Goal: Information Seeking & Learning: Check status

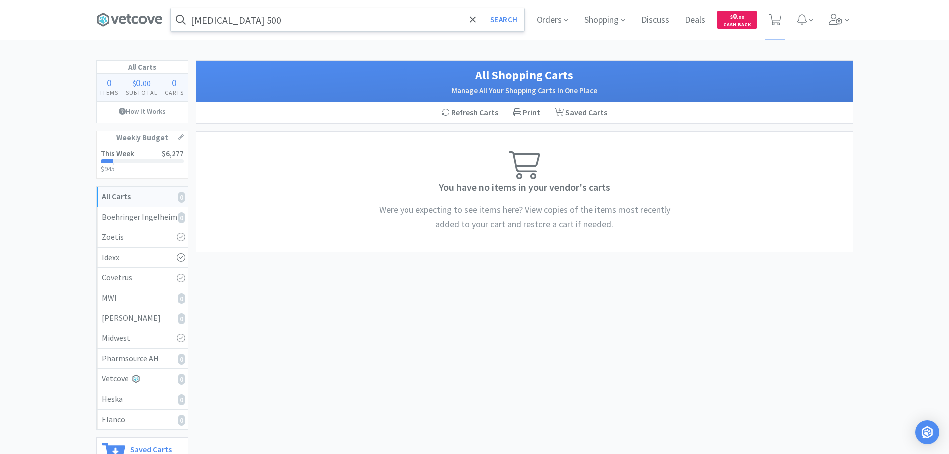
click at [300, 23] on input "[MEDICAL_DATA] 500" at bounding box center [347, 19] width 353 height 23
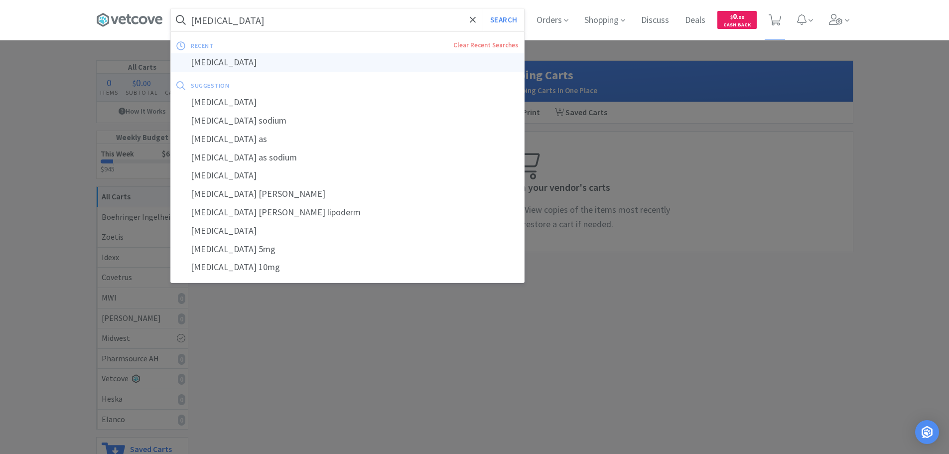
type input "[MEDICAL_DATA]"
click at [280, 65] on div "[MEDICAL_DATA]" at bounding box center [347, 62] width 353 height 18
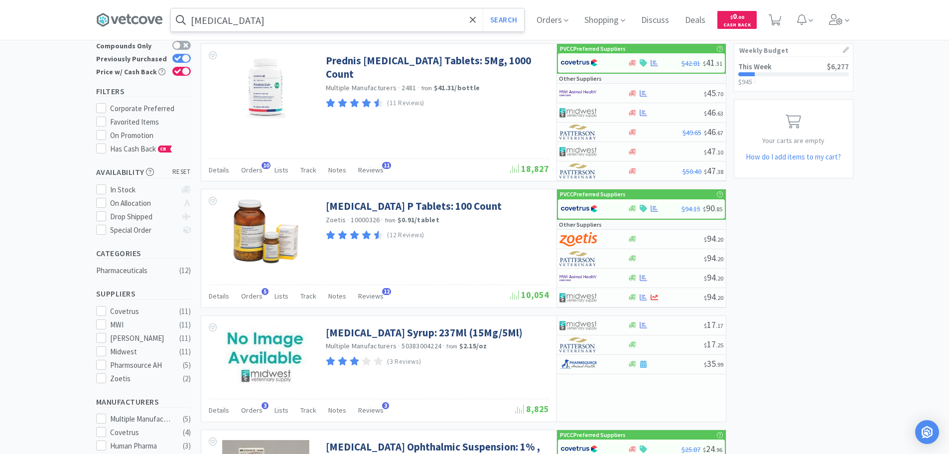
scroll to position [100, 0]
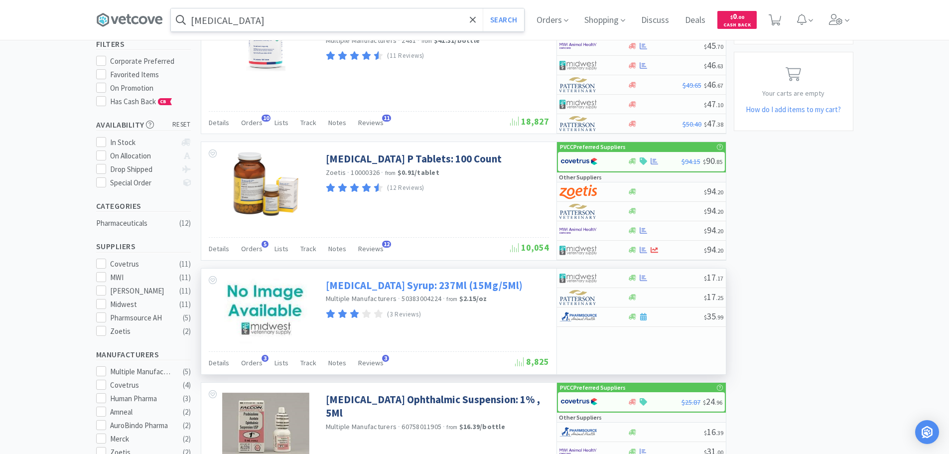
click at [393, 292] on link "Prednisolone Syrup: 237Ml (15Mg/5Ml)" at bounding box center [424, 284] width 197 height 13
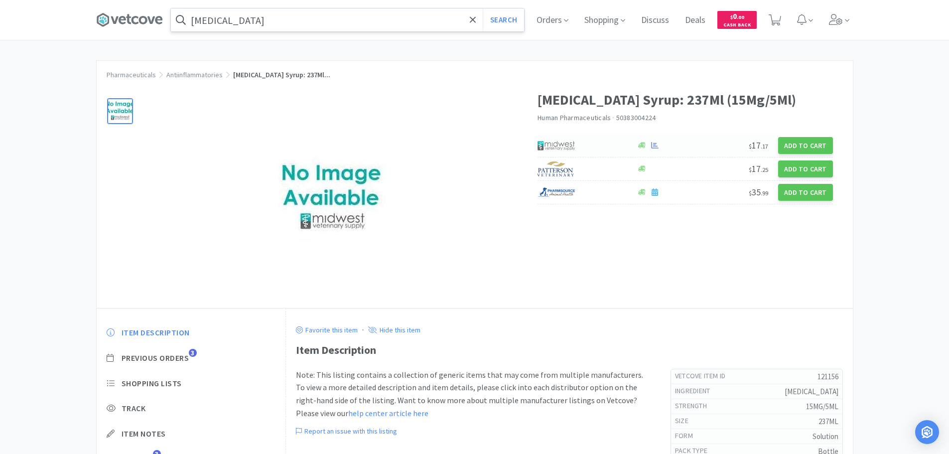
click at [590, 139] on div at bounding box center [581, 145] width 89 height 17
select select "1"
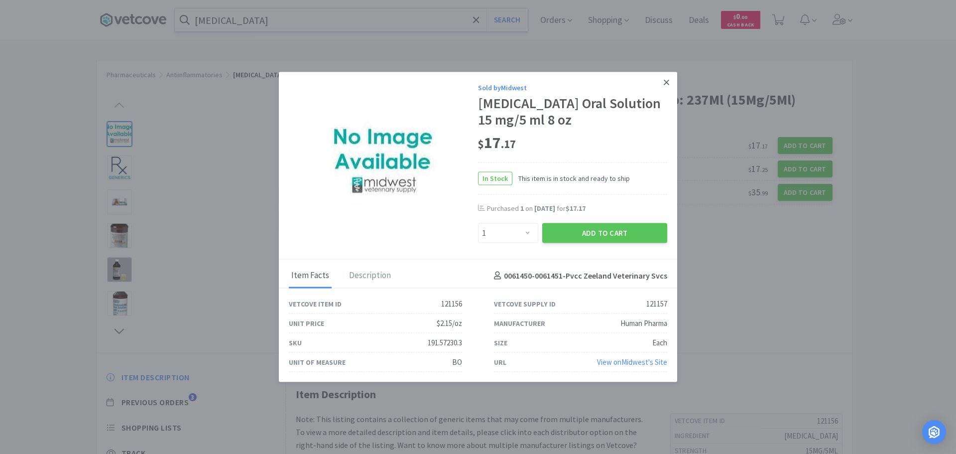
click at [663, 77] on link at bounding box center [666, 82] width 17 height 21
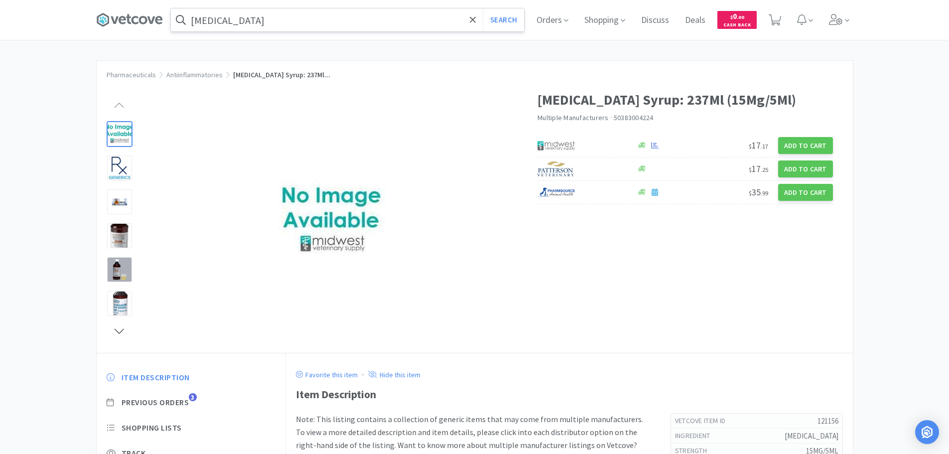
click at [279, 22] on input "prednisolone" at bounding box center [347, 19] width 353 height 23
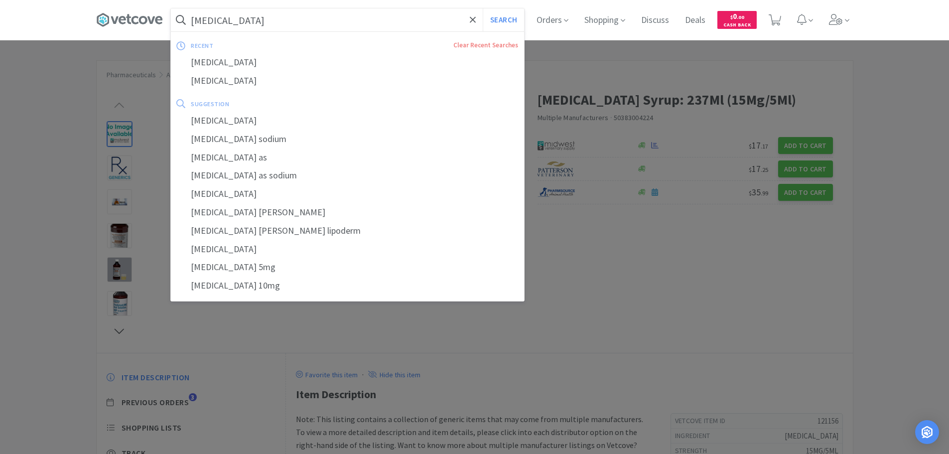
click at [293, 21] on input "prednisolone" at bounding box center [347, 19] width 353 height 23
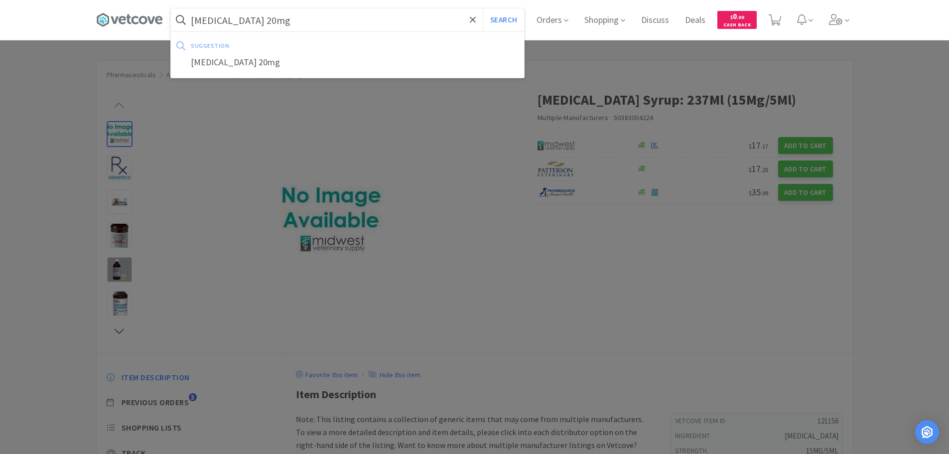
type input "prednisolone 20mg"
click at [483, 8] on button "Search" at bounding box center [503, 19] width 41 height 23
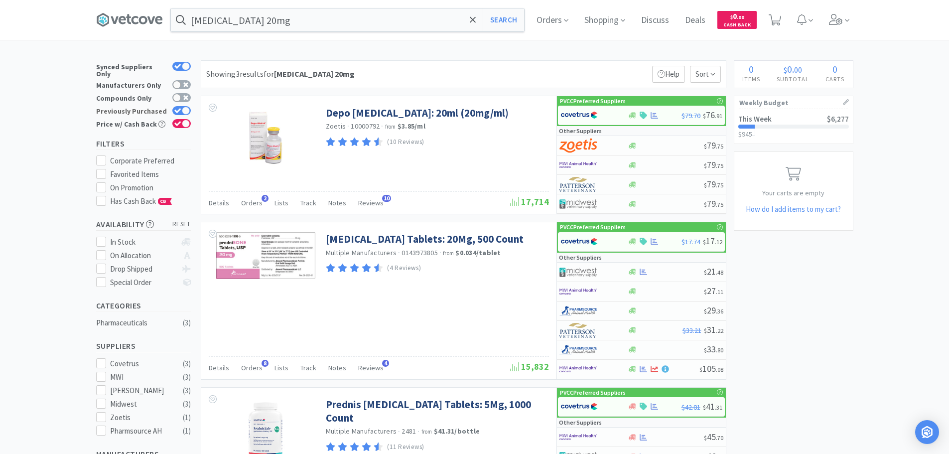
click at [179, 106] on div at bounding box center [181, 110] width 18 height 9
checkbox input "false"
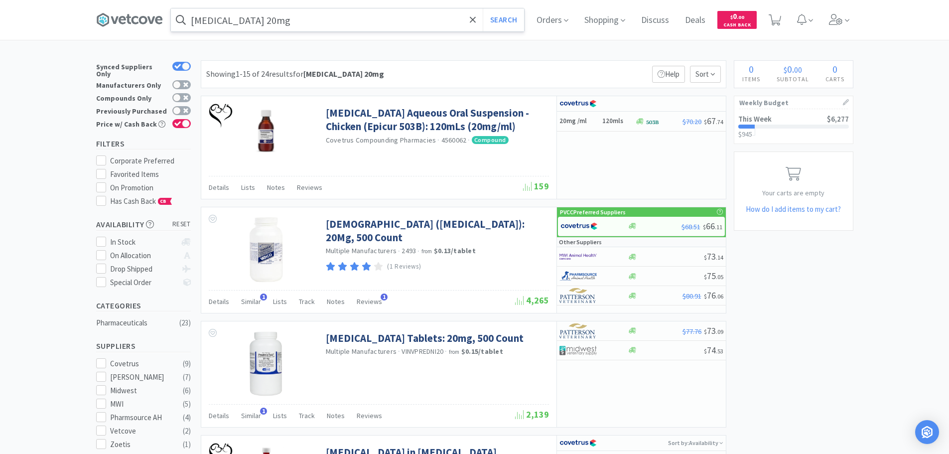
click at [307, 8] on input "prednisolone 20mg" at bounding box center [347, 19] width 353 height 23
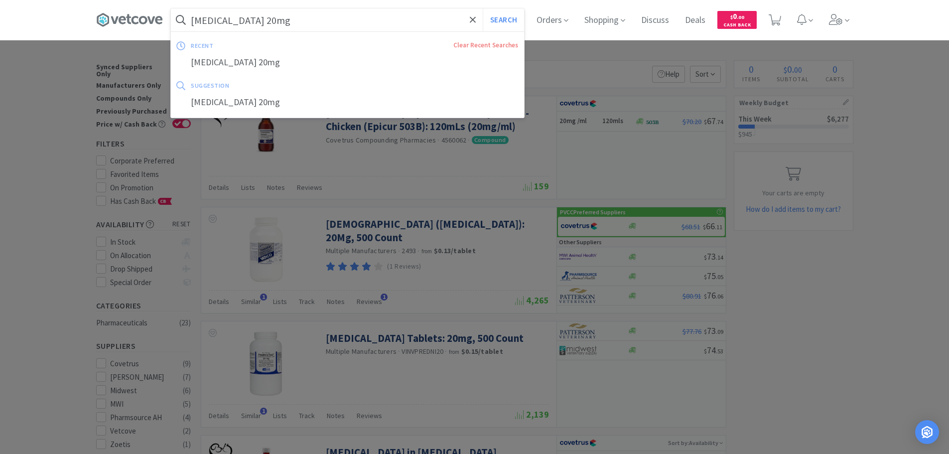
click at [309, 11] on input "prednisolone 20mg" at bounding box center [347, 19] width 353 height 23
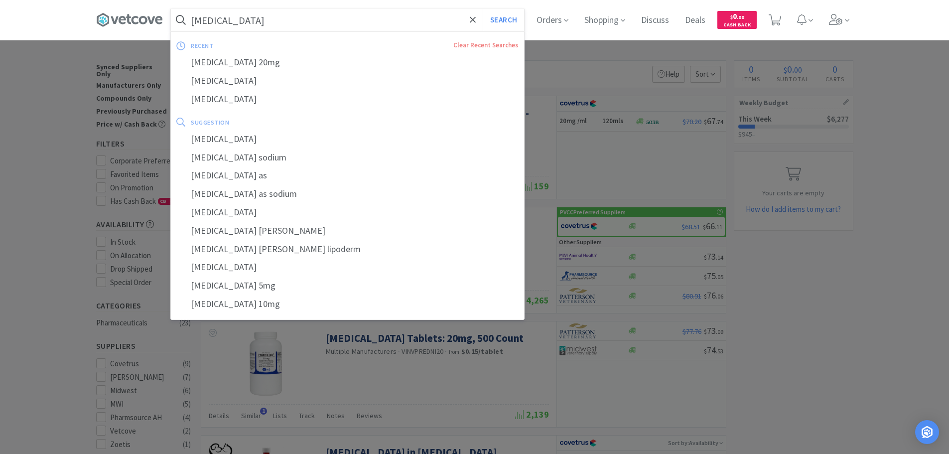
type input "prednisolone"
click at [483, 8] on button "Search" at bounding box center [503, 19] width 41 height 23
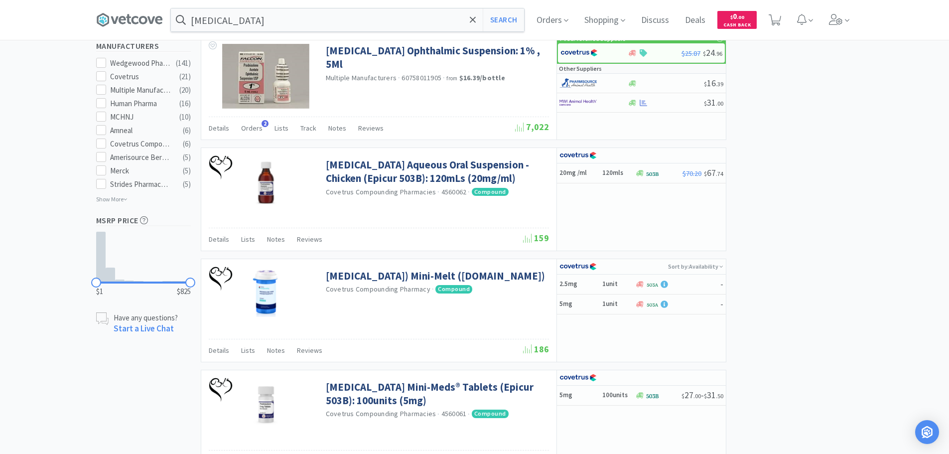
scroll to position [747, 0]
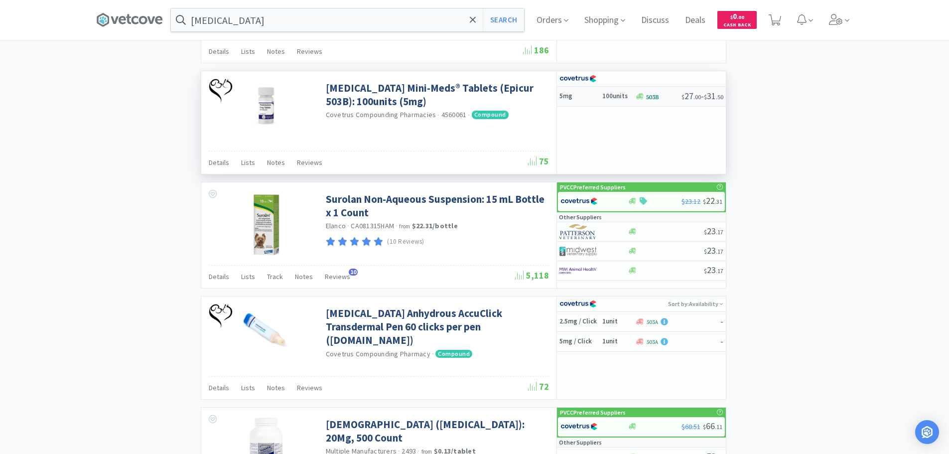
click at [600, 95] on div "5mg 100units" at bounding box center [597, 96] width 76 height 17
select select "1"
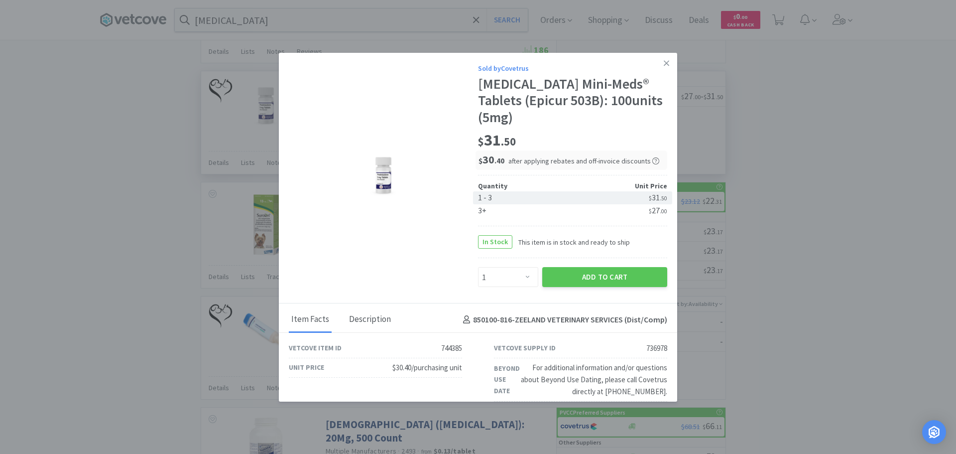
click at [373, 320] on div "Description" at bounding box center [370, 319] width 47 height 25
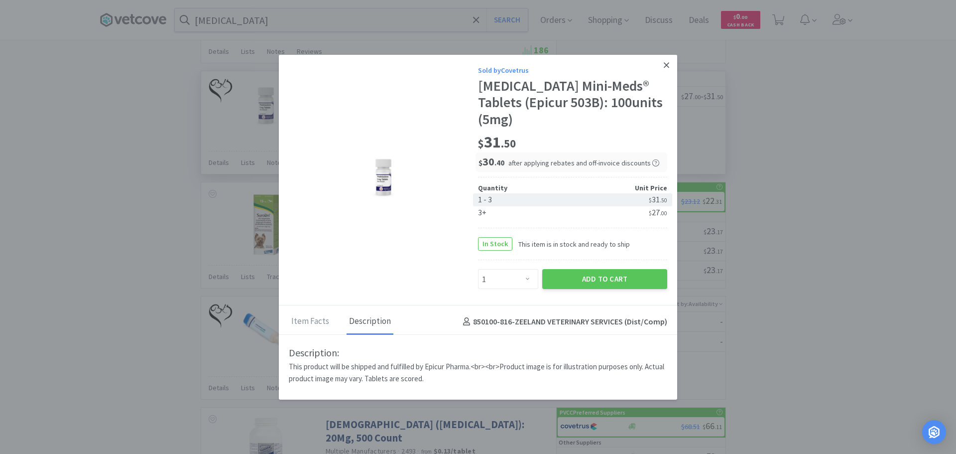
click at [662, 69] on link at bounding box center [666, 64] width 17 height 21
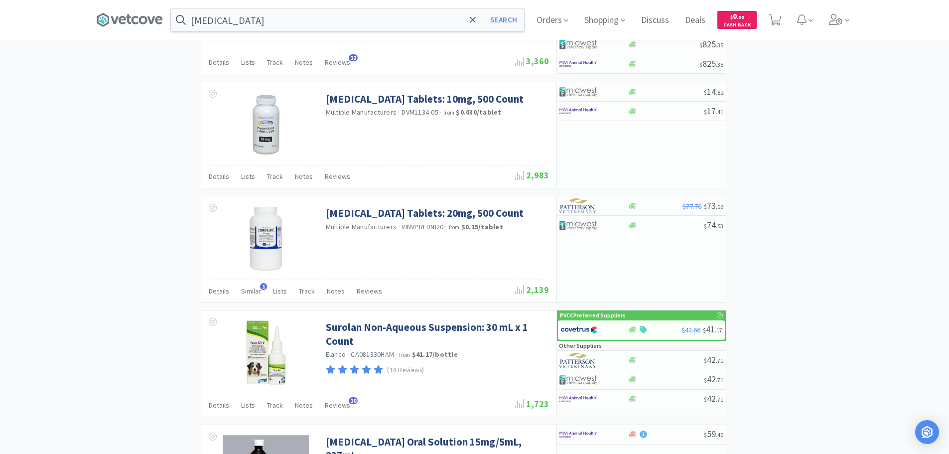
scroll to position [1482, 0]
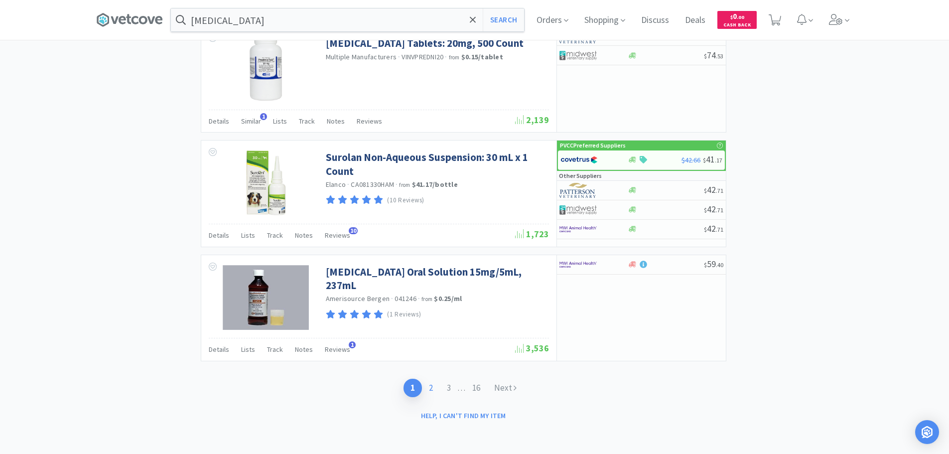
click at [435, 390] on link "2" at bounding box center [431, 387] width 18 height 18
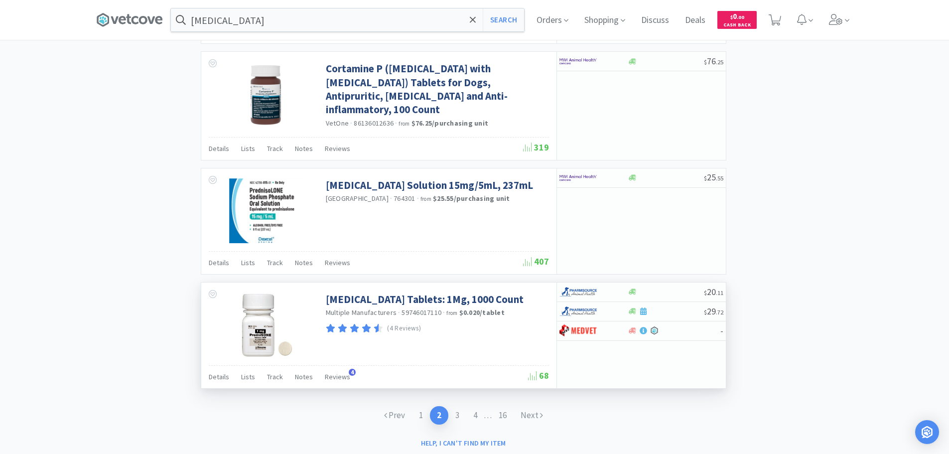
scroll to position [1655, 0]
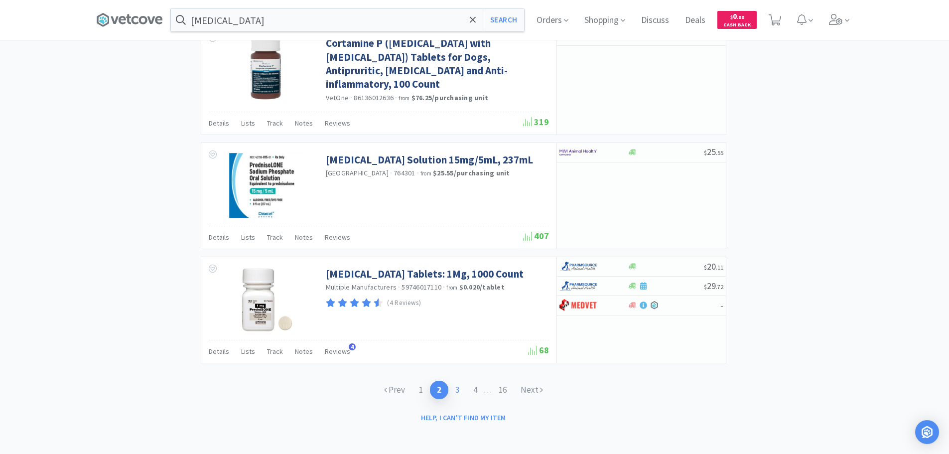
click at [463, 384] on link "3" at bounding box center [457, 389] width 18 height 18
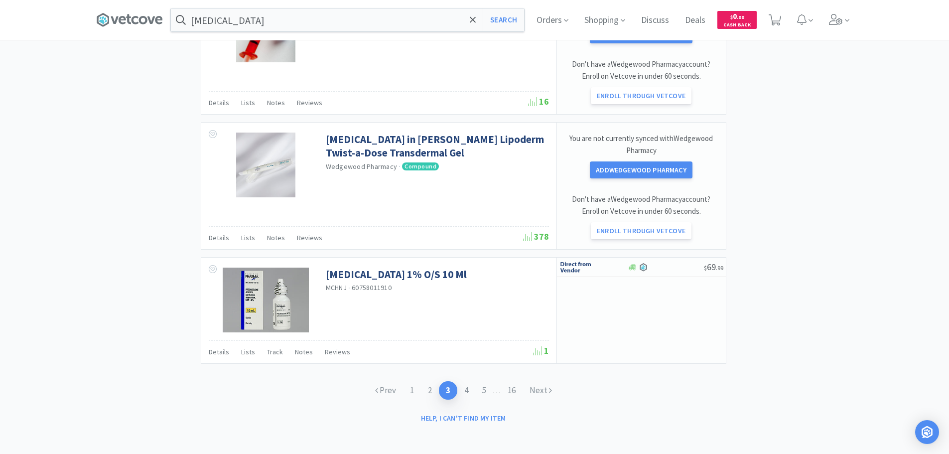
scroll to position [1551, 0]
click at [406, 385] on link "1" at bounding box center [412, 389] width 18 height 18
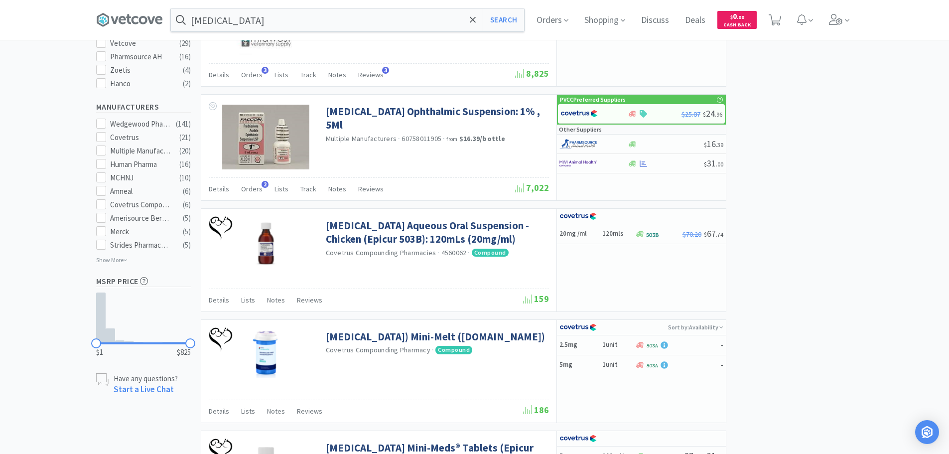
scroll to position [287, 0]
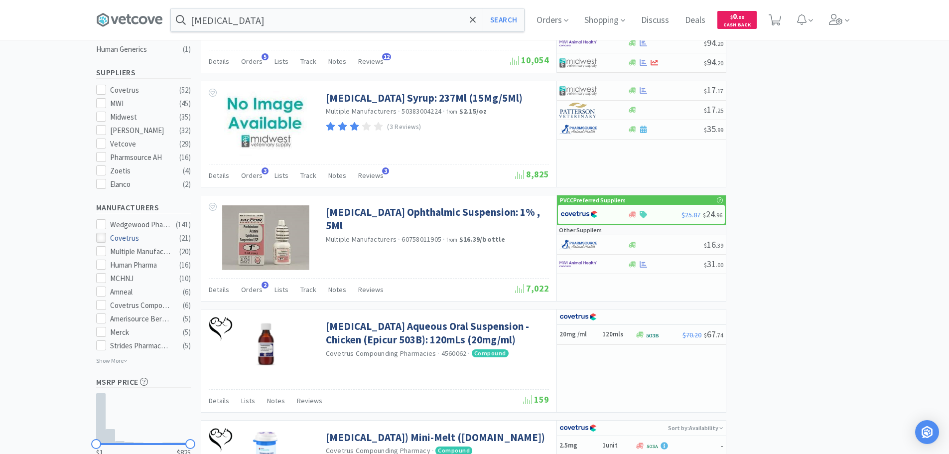
click at [101, 234] on icon at bounding box center [100, 237] width 7 height 7
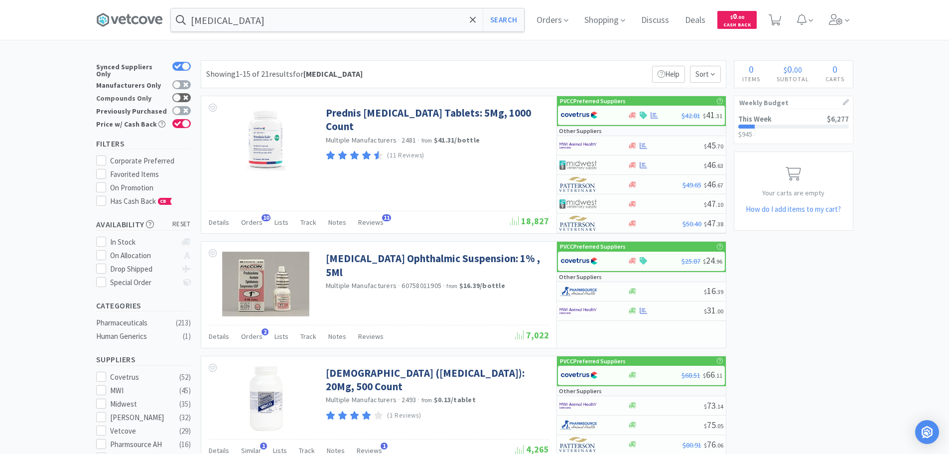
click at [183, 95] on icon at bounding box center [185, 97] width 5 height 5
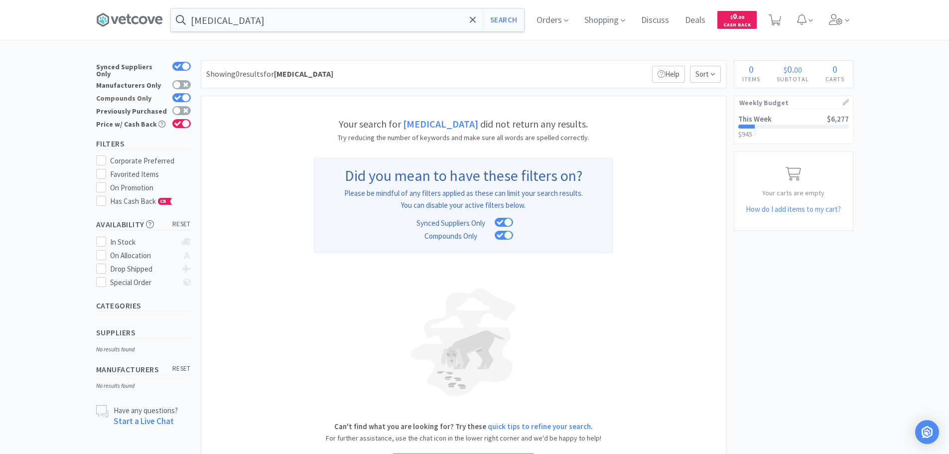
click at [178, 95] on icon at bounding box center [177, 97] width 7 height 5
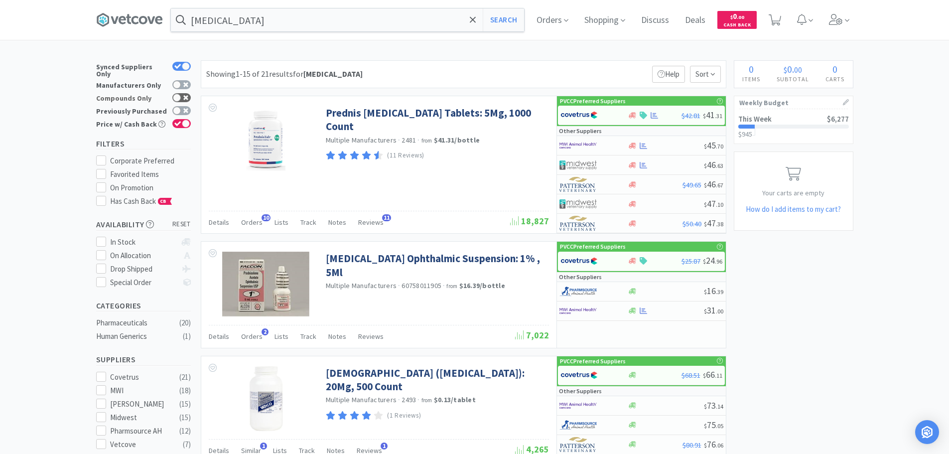
click at [178, 95] on div at bounding box center [177, 98] width 8 height 8
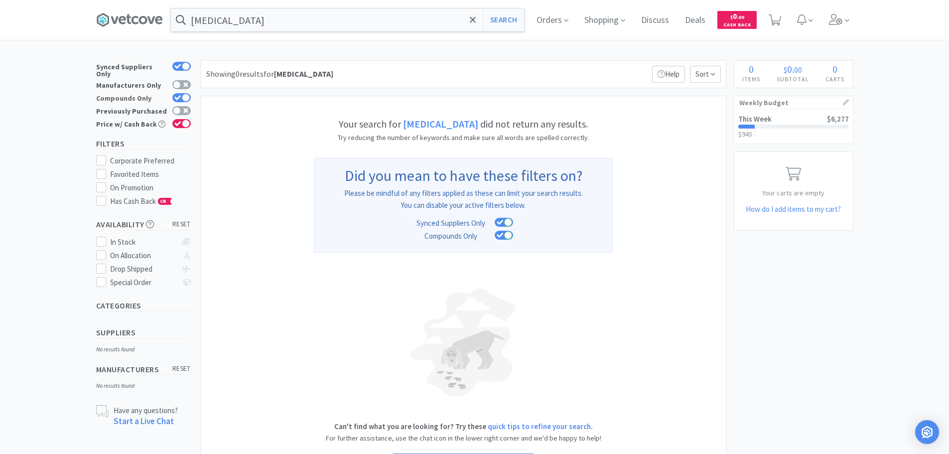
click at [178, 95] on icon at bounding box center [177, 97] width 7 height 5
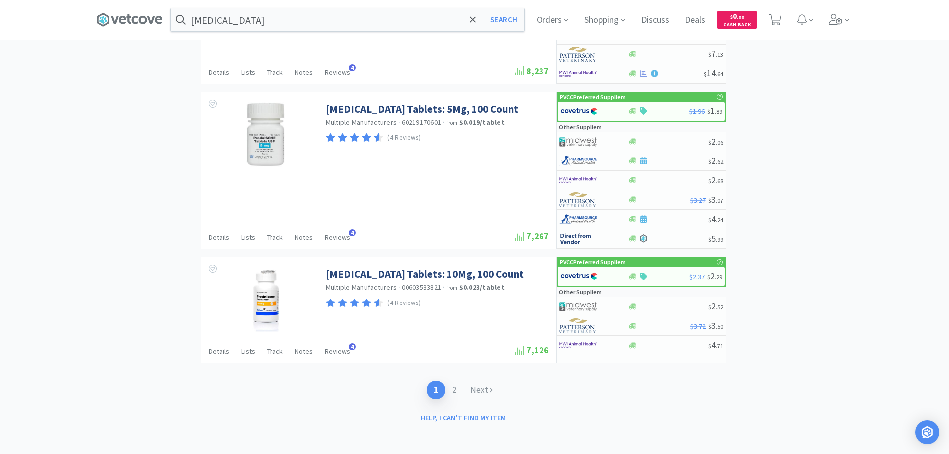
scroll to position [1816, 0]
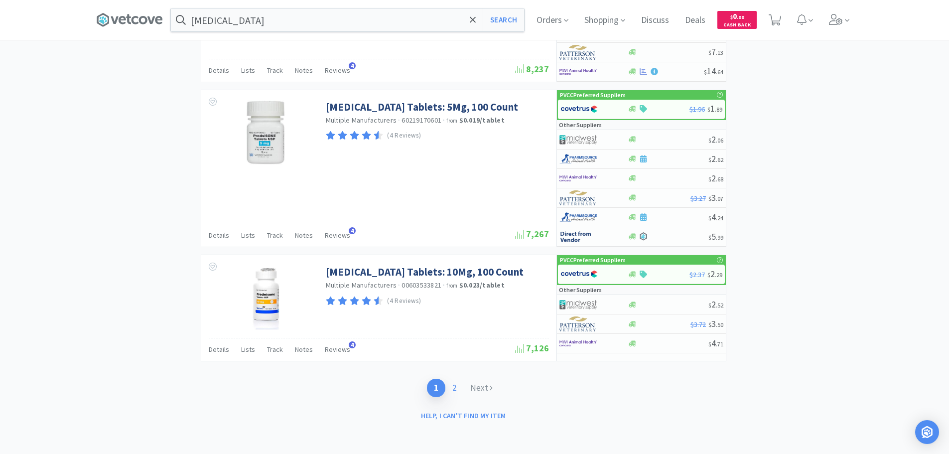
click at [459, 391] on link "2" at bounding box center [454, 387] width 18 height 18
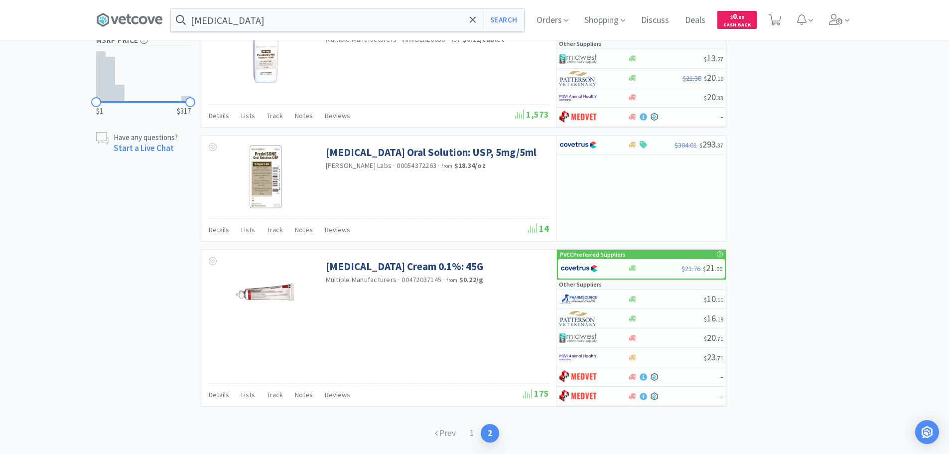
scroll to position [647, 0]
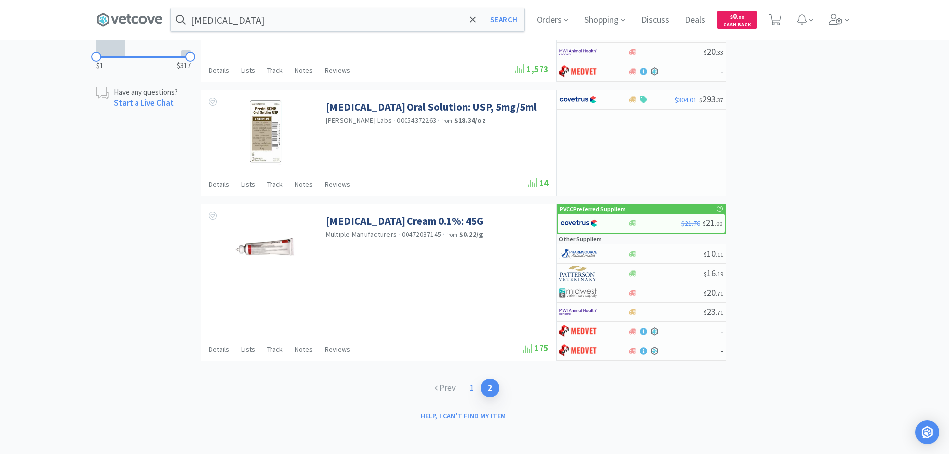
click at [471, 388] on link "1" at bounding box center [472, 387] width 18 height 18
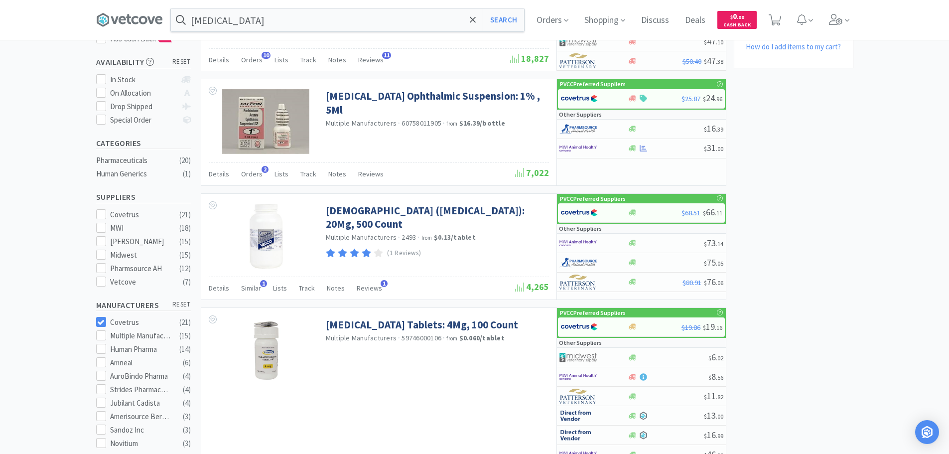
scroll to position [249, 0]
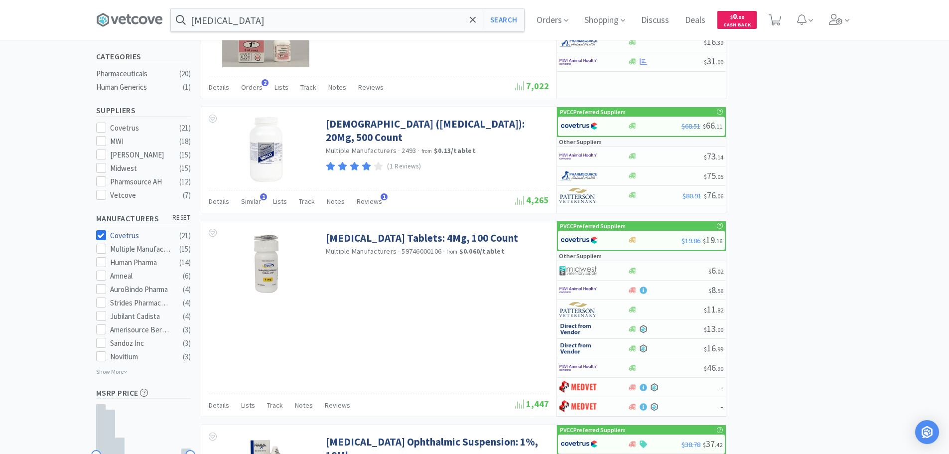
click at [104, 232] on icon at bounding box center [100, 235] width 7 height 7
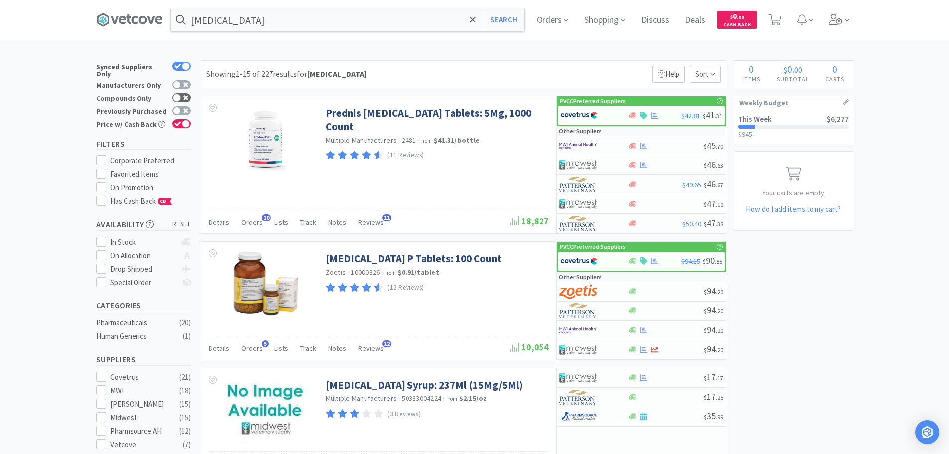
click at [188, 95] on icon at bounding box center [185, 97] width 5 height 5
checkbox input "true"
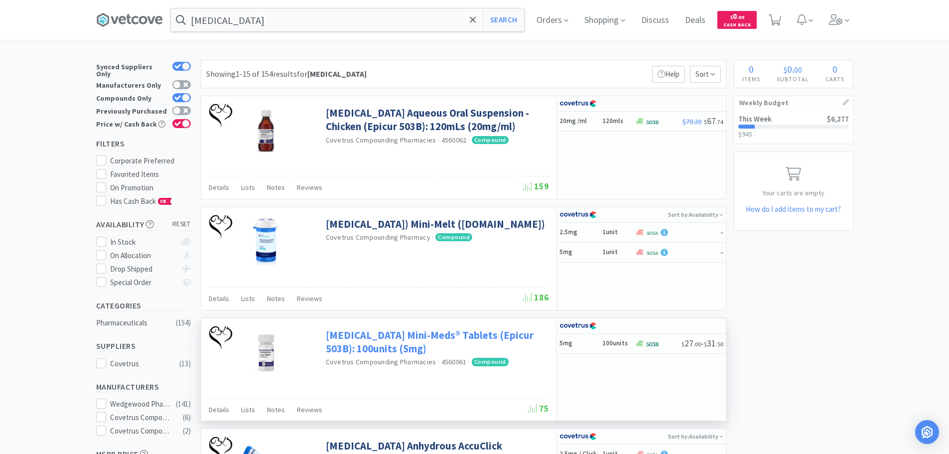
click at [421, 336] on link "[MEDICAL_DATA] Mini-Meds® Tablets (Epicur 503B): 100units (5mg)" at bounding box center [436, 341] width 221 height 27
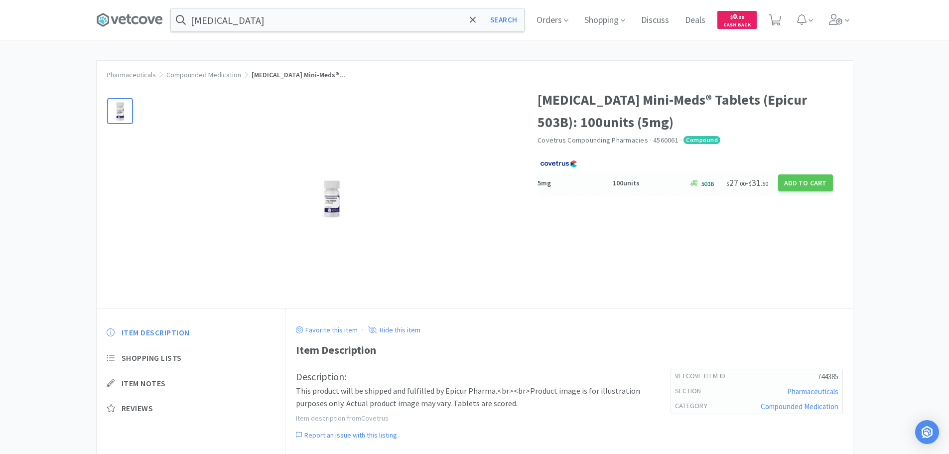
click at [595, 192] on div "5mg 100units $ 27 . 00 - $ 31 . 50 Add to Cart" at bounding box center [684, 183] width 295 height 24
select select "1"
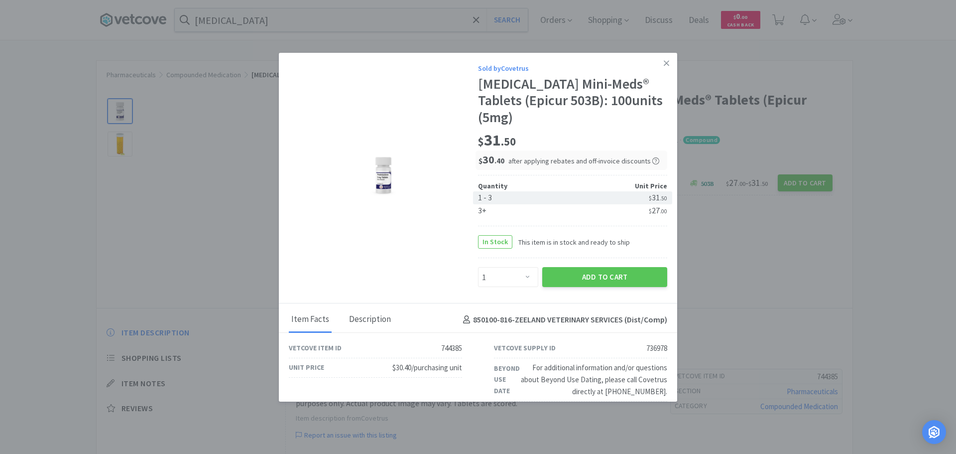
click at [376, 316] on div "Description" at bounding box center [370, 319] width 47 height 25
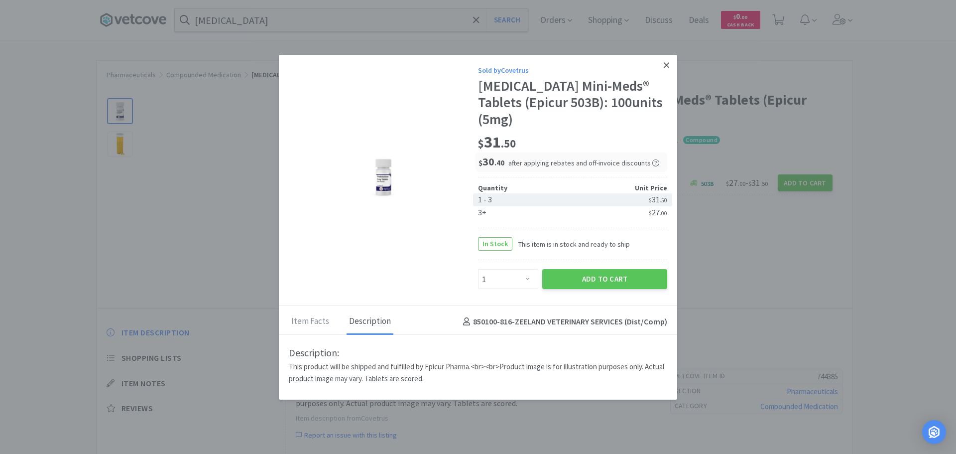
click at [667, 64] on icon at bounding box center [666, 64] width 5 height 5
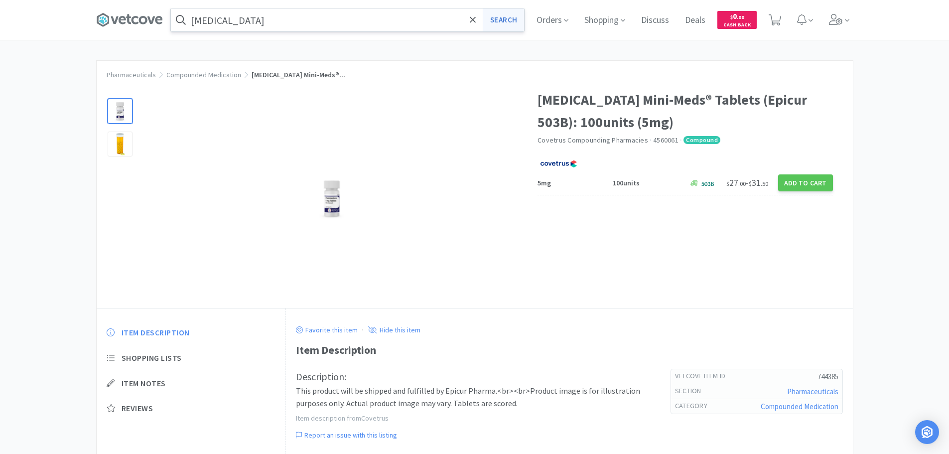
click at [517, 22] on button "Search" at bounding box center [503, 19] width 41 height 23
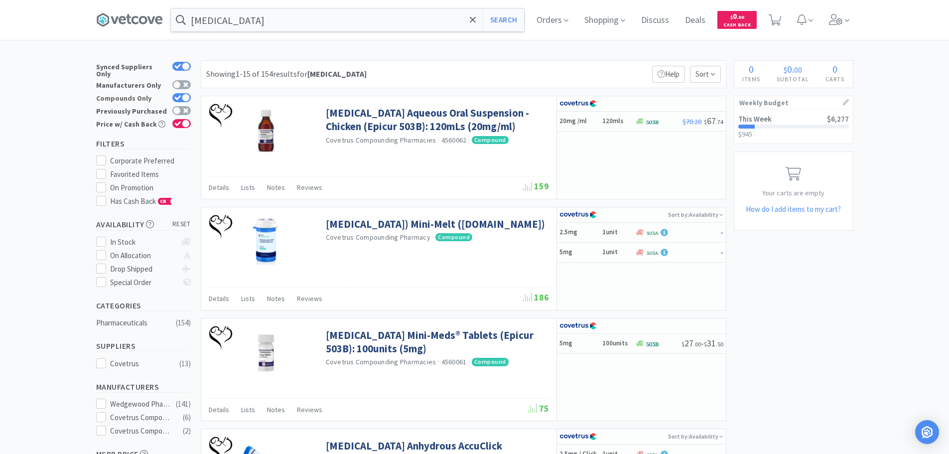
click at [178, 95] on icon at bounding box center [177, 97] width 7 height 5
checkbox input "false"
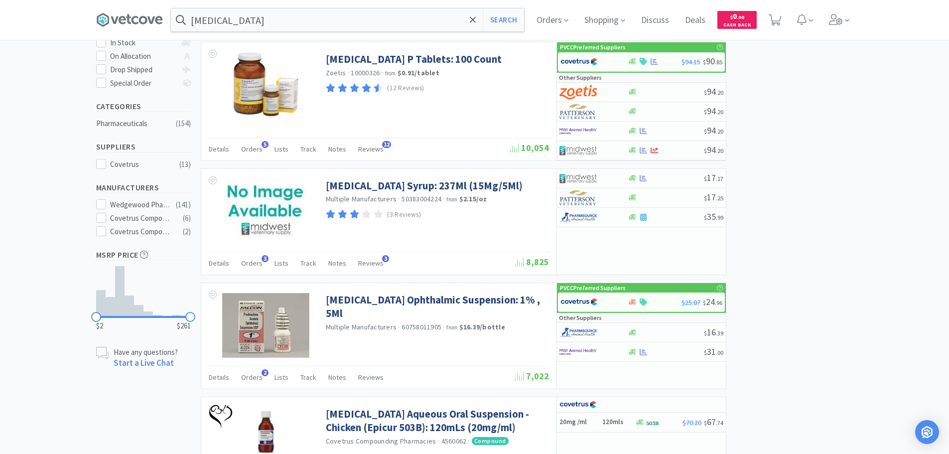
scroll to position [498, 0]
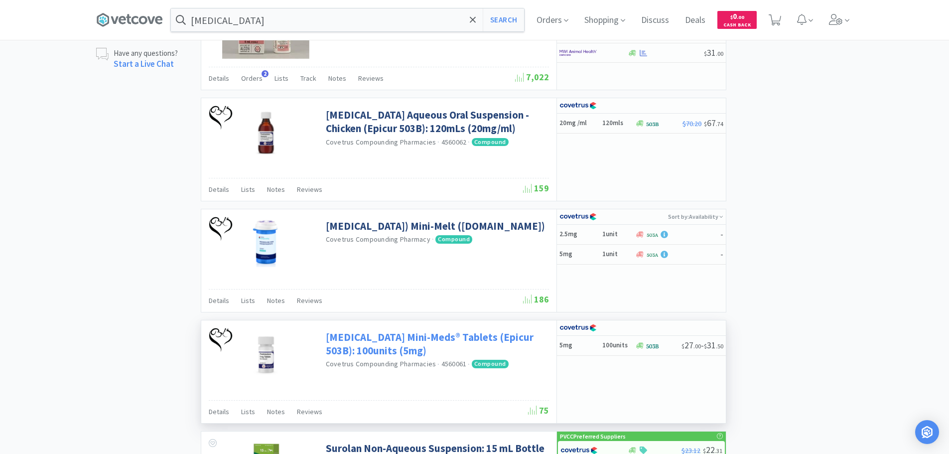
click at [352, 343] on link "[MEDICAL_DATA] Mini-Meds® Tablets (Epicur 503B): 100units (5mg)" at bounding box center [436, 343] width 221 height 27
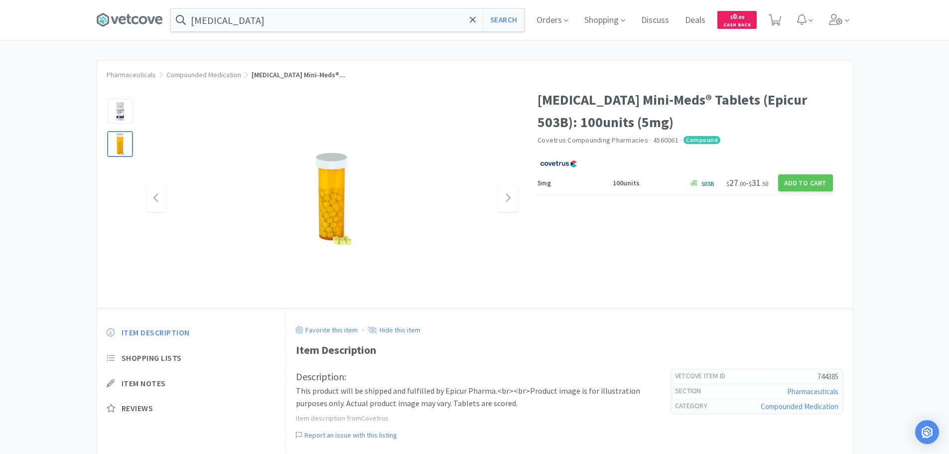
click at [333, 197] on img at bounding box center [332, 198] width 100 height 100
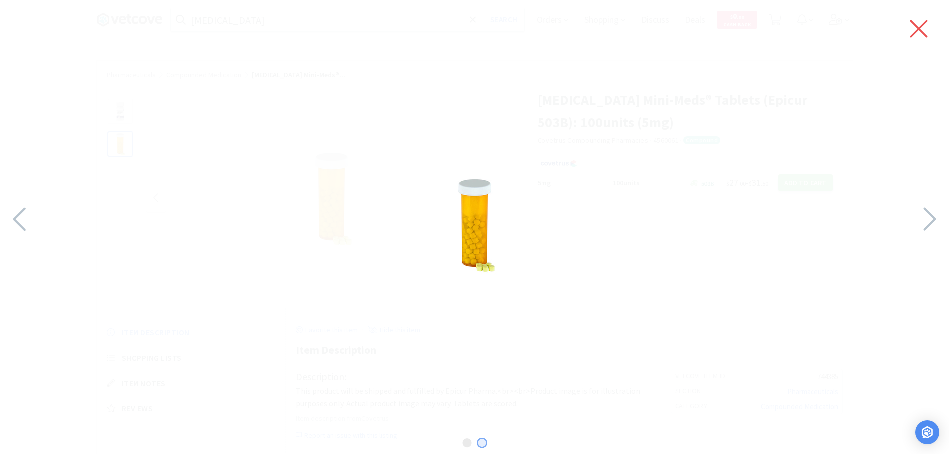
click at [909, 30] on icon at bounding box center [918, 29] width 21 height 28
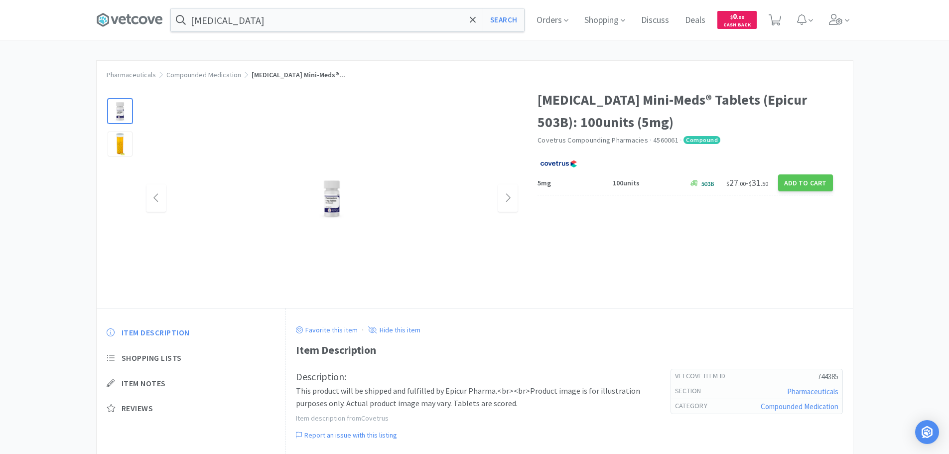
click at [125, 113] on div at bounding box center [120, 111] width 25 height 25
click at [327, 198] on img at bounding box center [332, 198] width 48 height 48
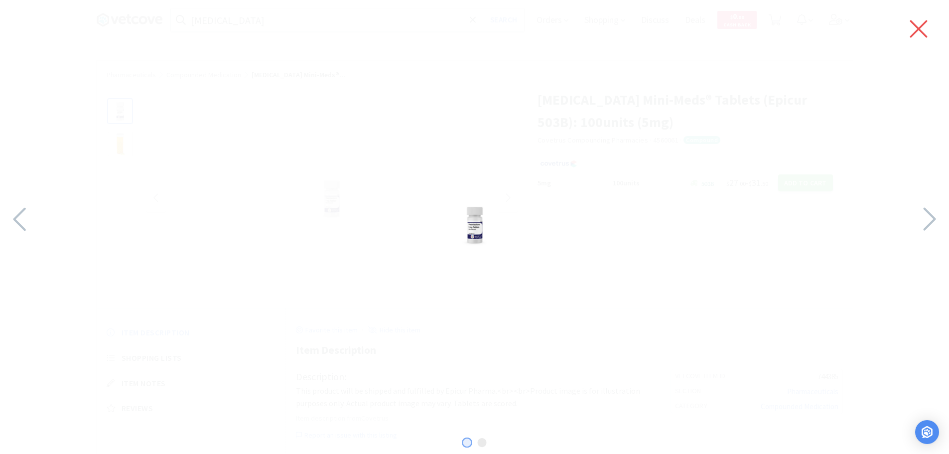
click at [919, 26] on icon at bounding box center [918, 29] width 21 height 28
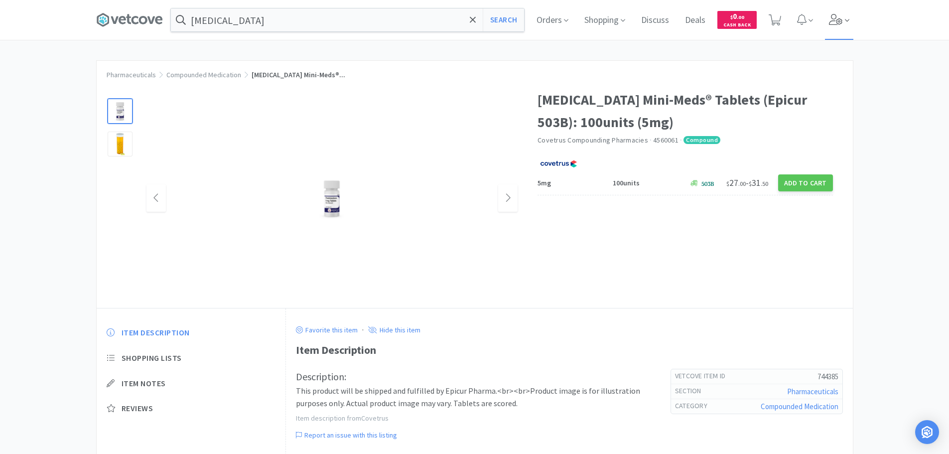
click at [834, 24] on icon at bounding box center [835, 19] width 13 height 11
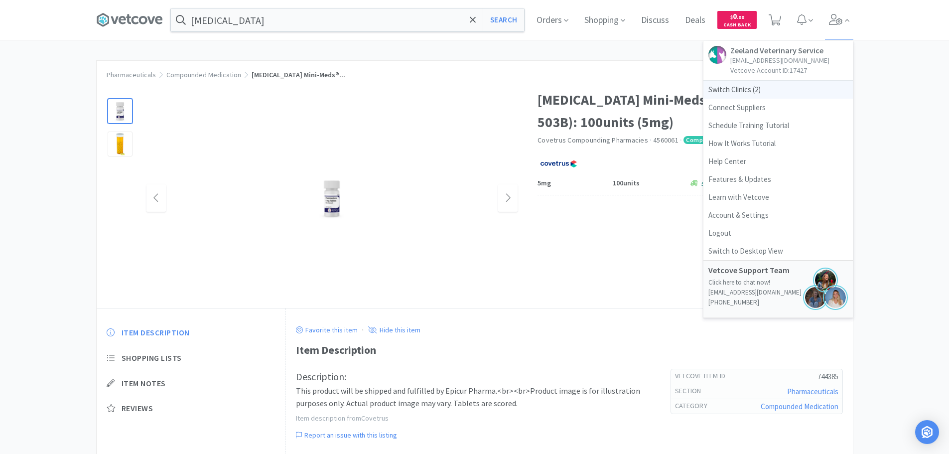
click at [745, 89] on span "Switch Clinics ( 2 )" at bounding box center [777, 90] width 149 height 18
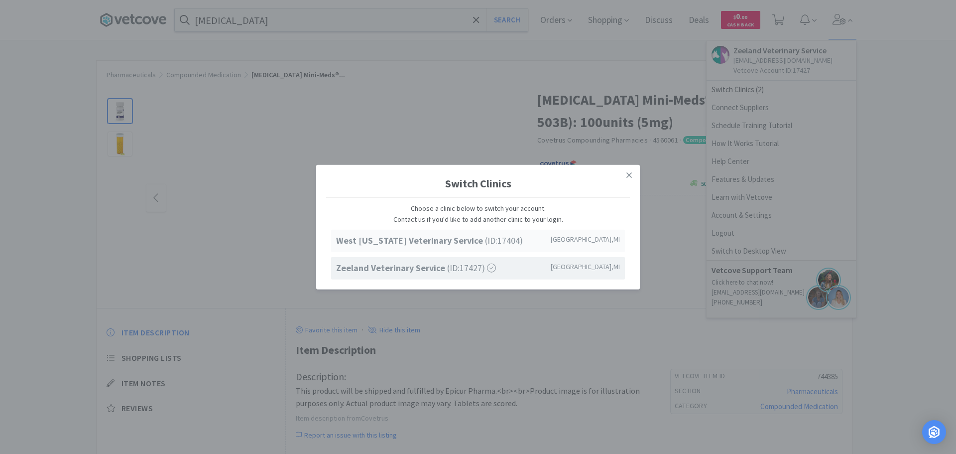
click at [398, 243] on strong "West [US_STATE] Veterinary Service" at bounding box center [410, 240] width 149 height 11
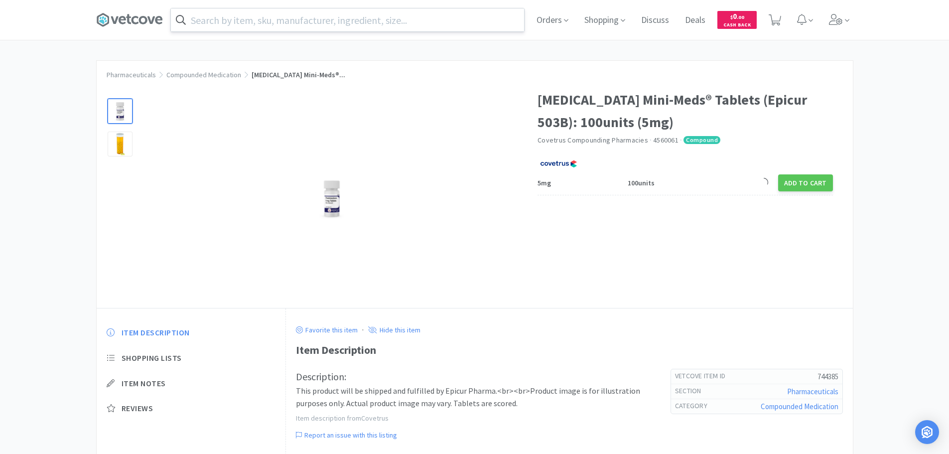
click at [308, 27] on input "text" at bounding box center [347, 19] width 353 height 23
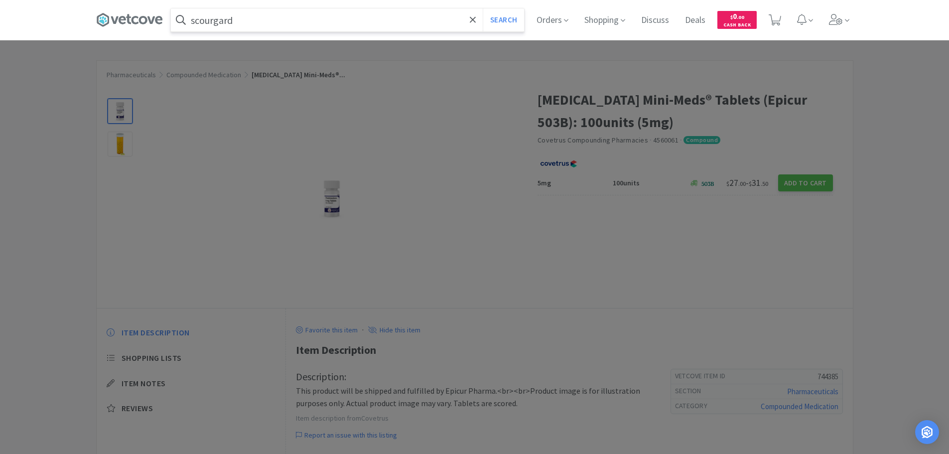
type input "scourgard"
click at [483, 8] on button "Search" at bounding box center [503, 19] width 41 height 23
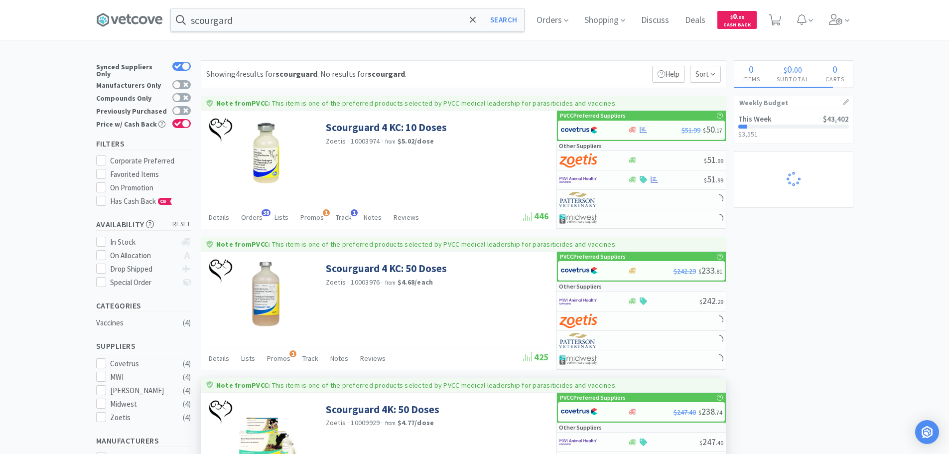
select select "3"
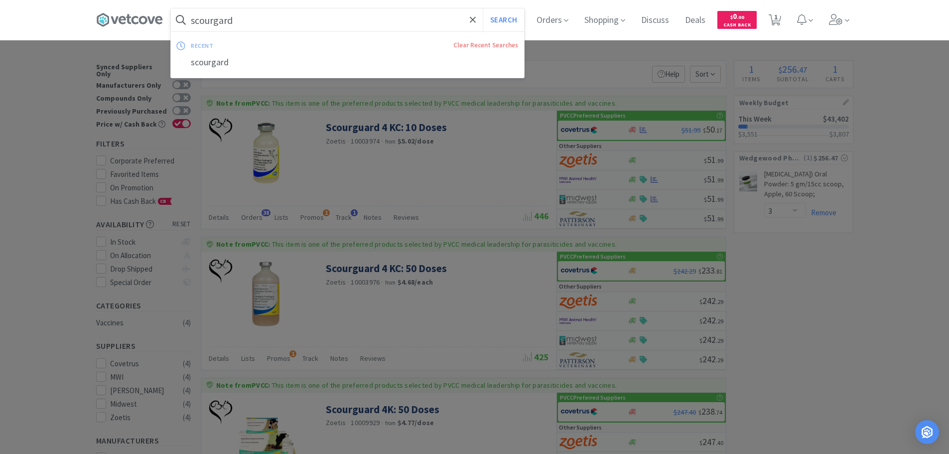
click at [301, 19] on input "scourgard" at bounding box center [347, 19] width 353 height 23
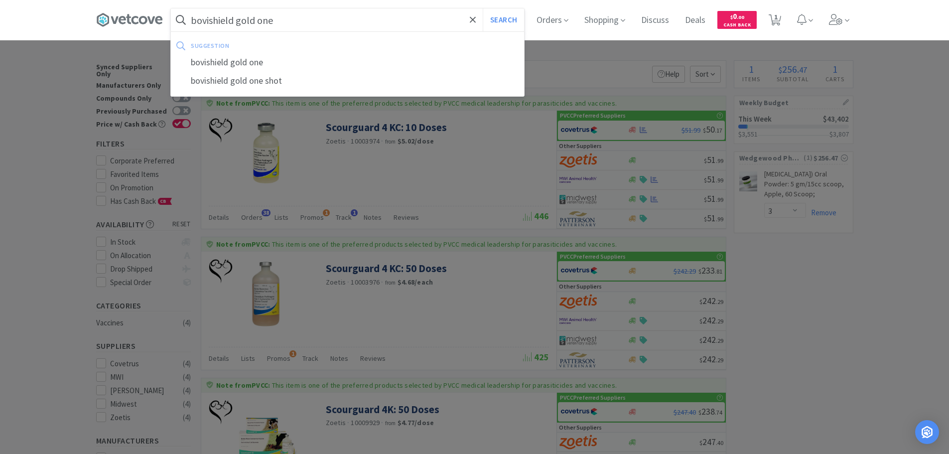
click at [483, 8] on button "Search" at bounding box center [503, 19] width 41 height 23
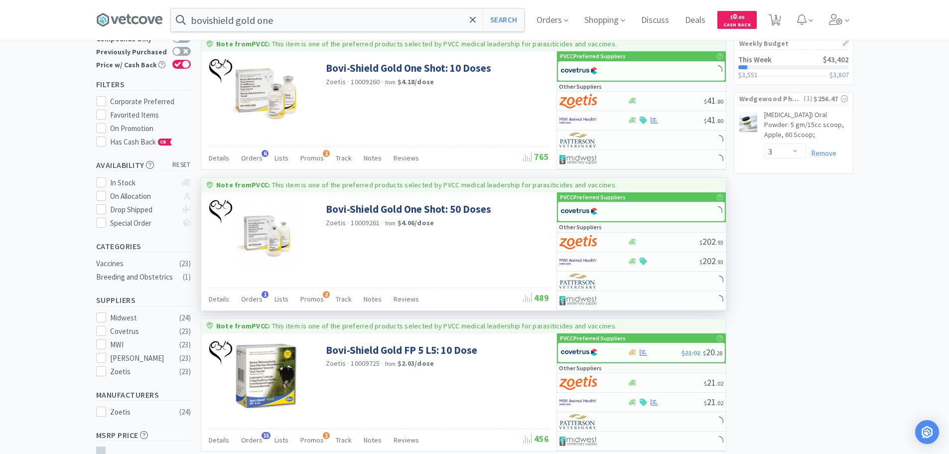
scroll to position [299, 0]
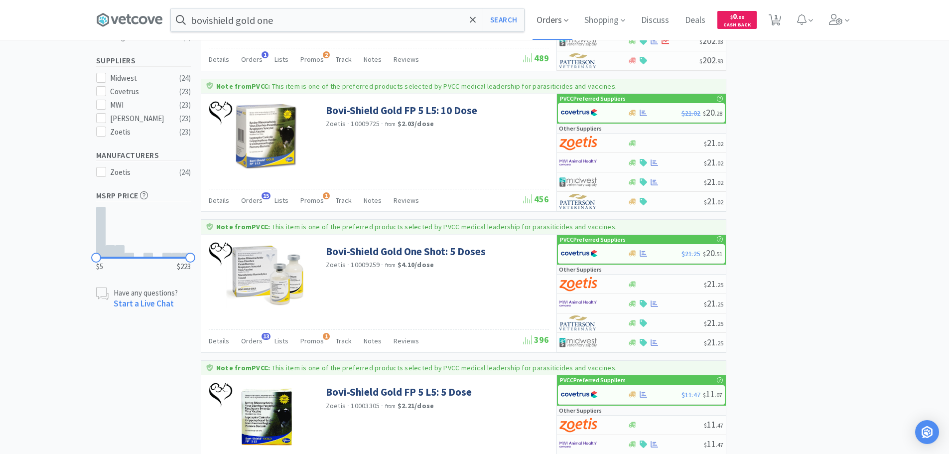
click at [568, 21] on icon at bounding box center [566, 20] width 4 height 9
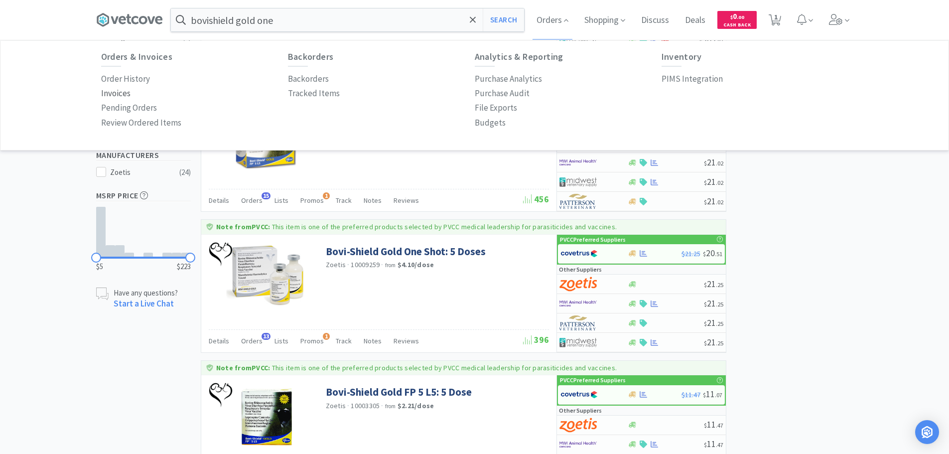
click at [121, 90] on p "Invoices" at bounding box center [115, 93] width 29 height 13
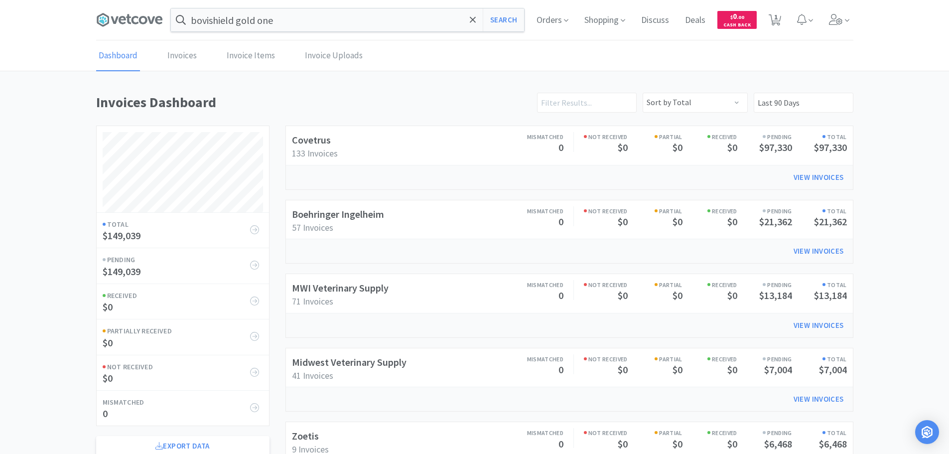
scroll to position [552, 757]
click at [375, 217] on link "Boehringer Ingelheim" at bounding box center [338, 214] width 92 height 12
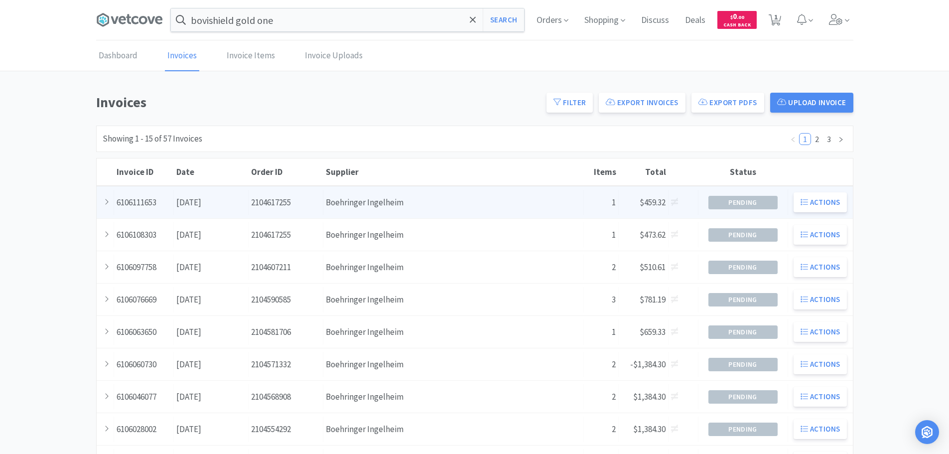
click at [379, 209] on div "Supplier Boehringer Ingelheim" at bounding box center [453, 202] width 260 height 25
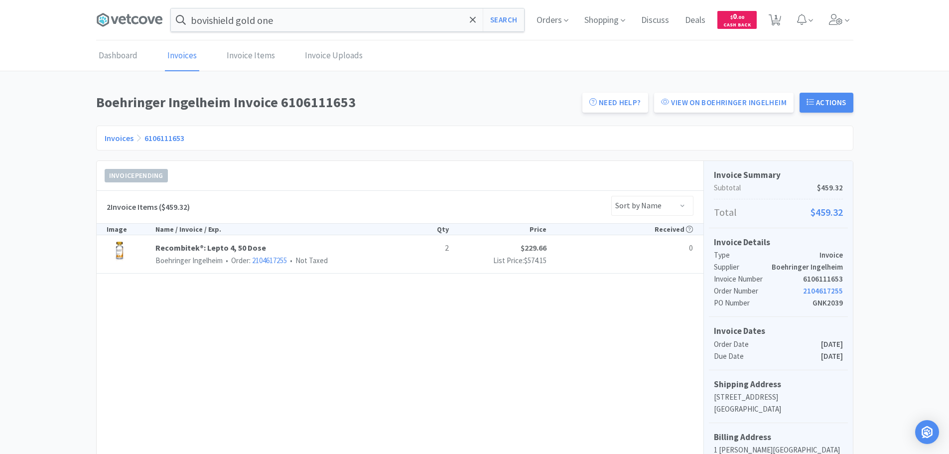
click at [120, 140] on link "Invoices" at bounding box center [119, 138] width 29 height 10
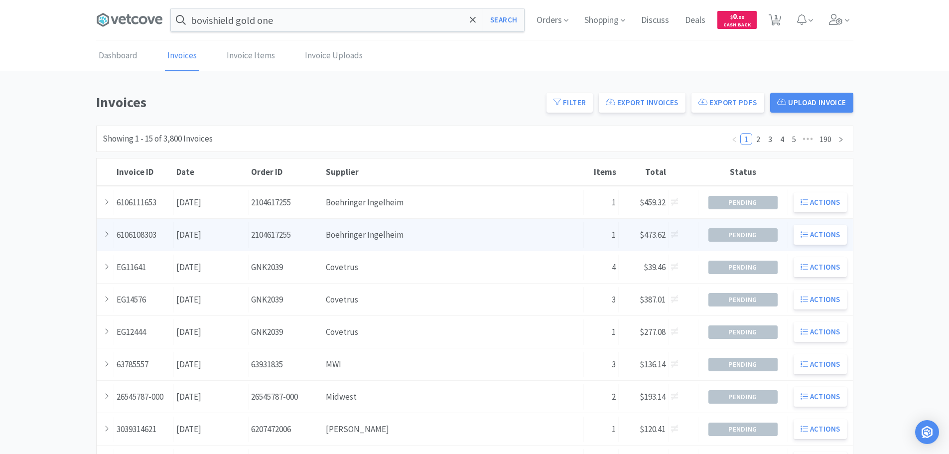
click at [350, 235] on div "Supplier Boehringer Ingelheim" at bounding box center [453, 234] width 260 height 25
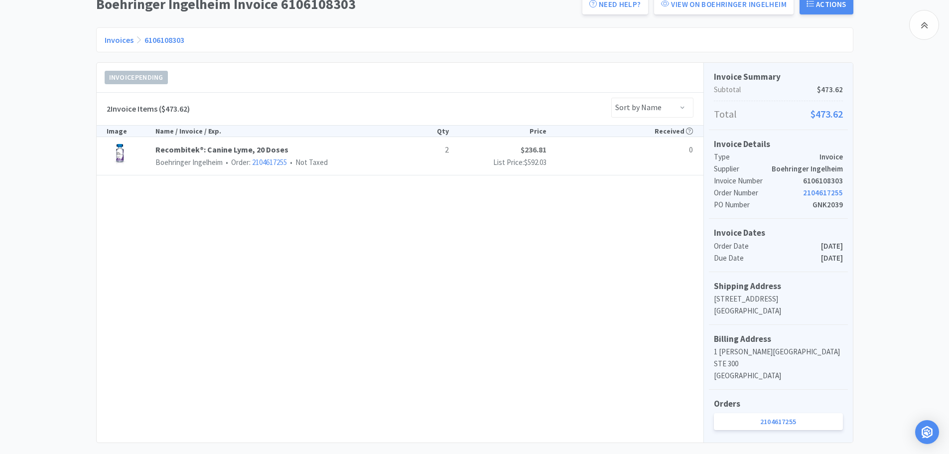
scroll to position [5, 0]
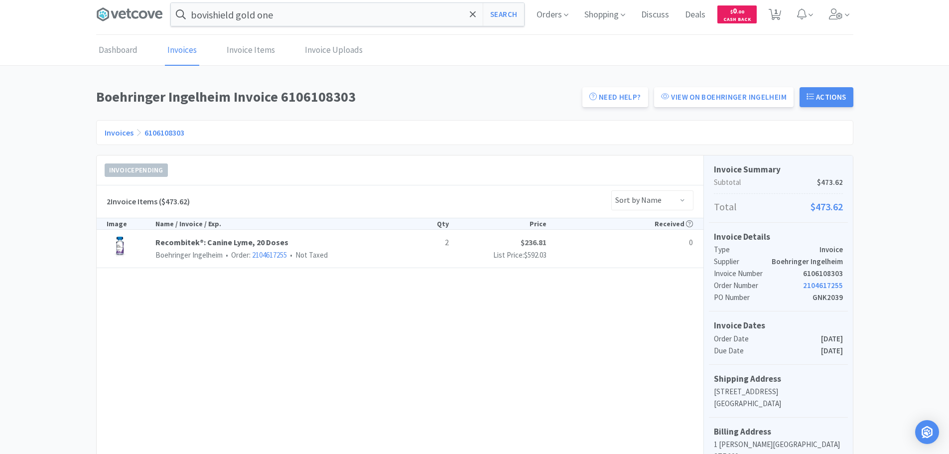
click at [121, 138] on div "Invoices 6106108303" at bounding box center [474, 132] width 757 height 25
click at [125, 134] on link "Invoices" at bounding box center [119, 132] width 29 height 10
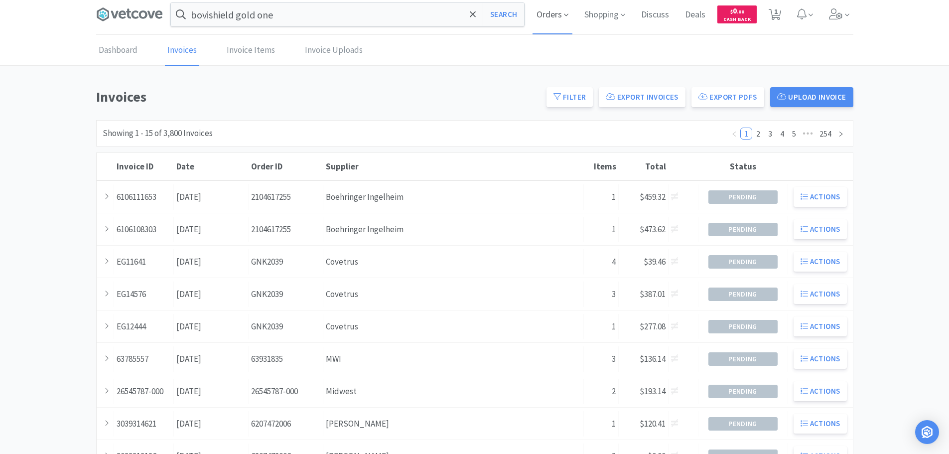
click at [541, 13] on span "Orders" at bounding box center [552, 15] width 40 height 40
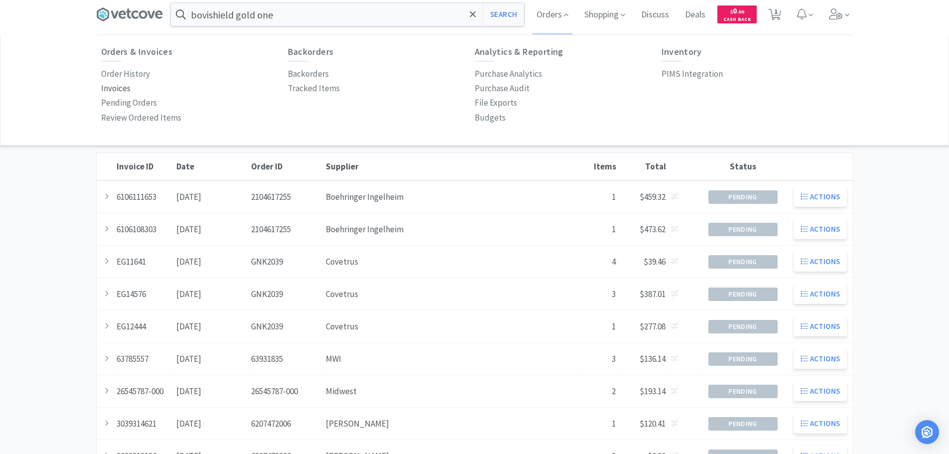
click at [123, 93] on p "Invoices" at bounding box center [115, 88] width 29 height 13
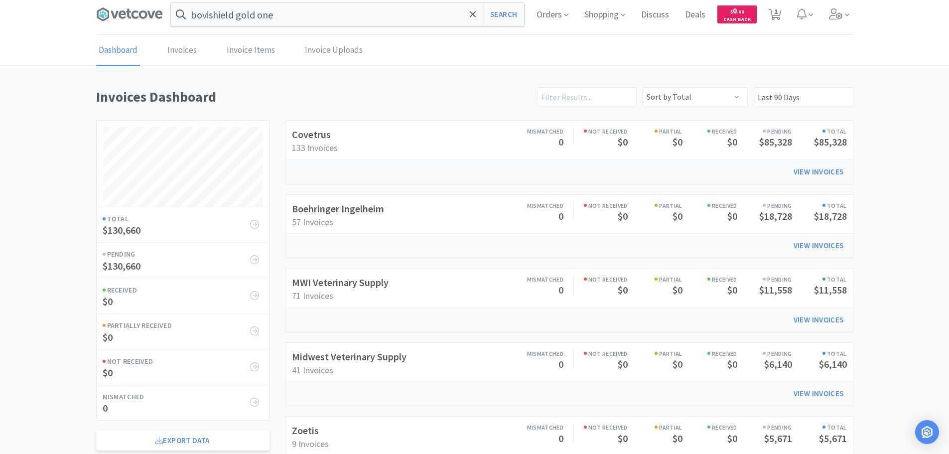
scroll to position [552, 757]
click at [321, 208] on link "Boehringer Ingelheim" at bounding box center [338, 208] width 92 height 12
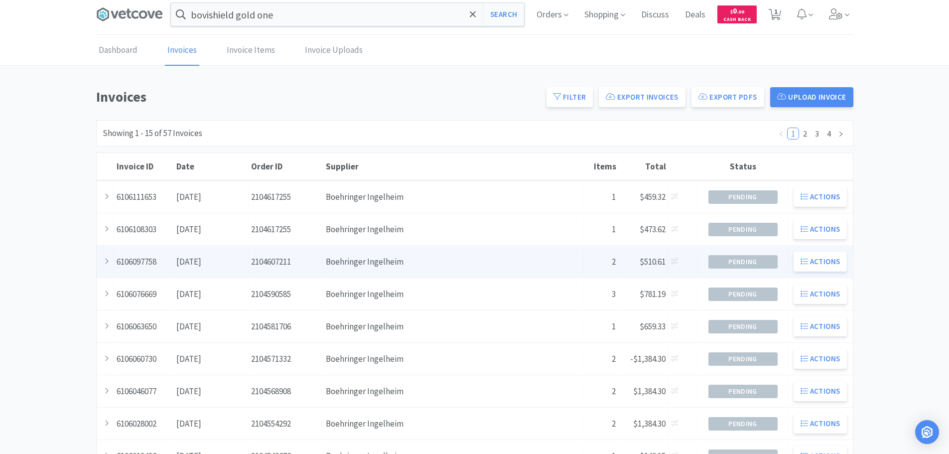
click at [298, 249] on div "Order ID 2104607211" at bounding box center [286, 261] width 75 height 25
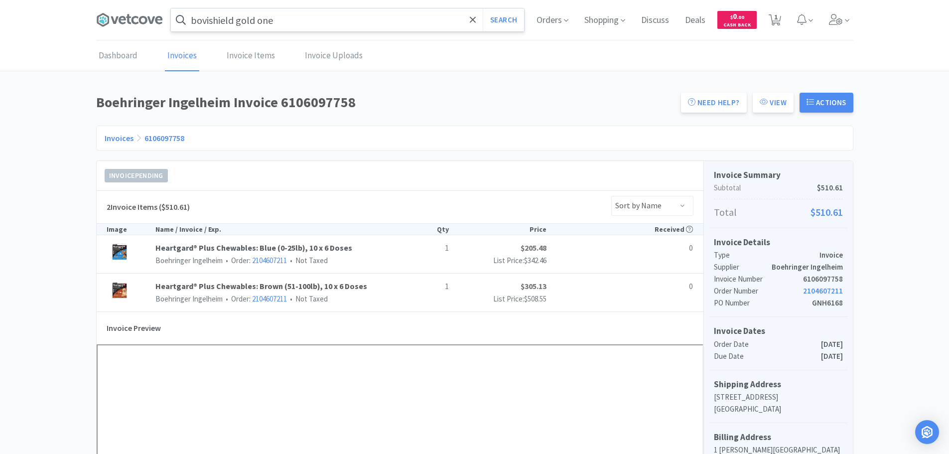
click at [330, 14] on input "bovishield gold one" at bounding box center [347, 19] width 353 height 23
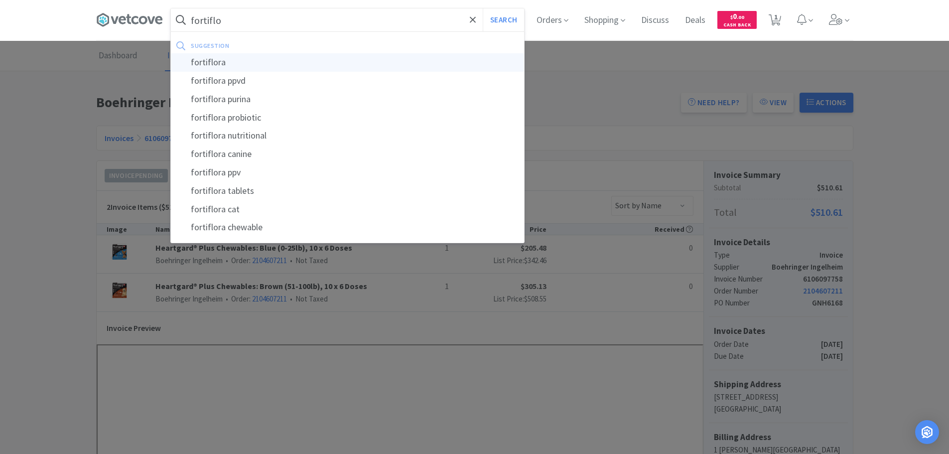
click at [292, 64] on div "fortiflora" at bounding box center [347, 62] width 353 height 18
type input "fortiflora"
select select "3"
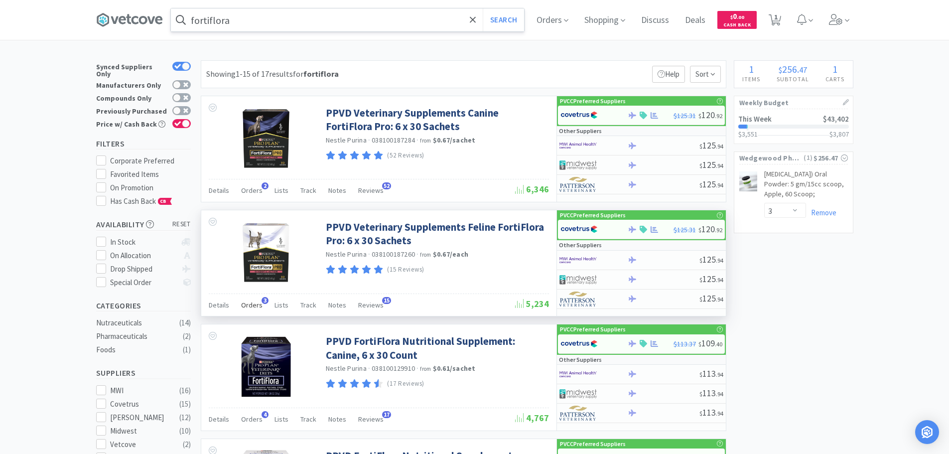
click at [256, 304] on span "Orders" at bounding box center [251, 304] width 21 height 9
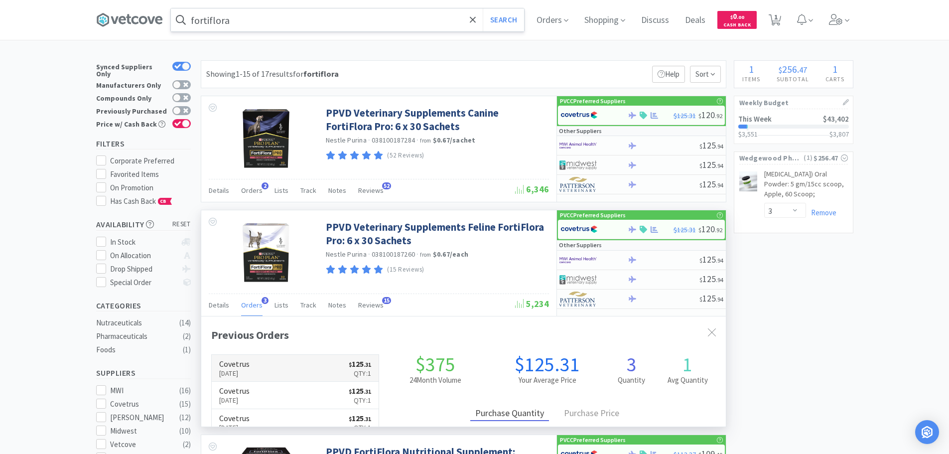
scroll to position [258, 524]
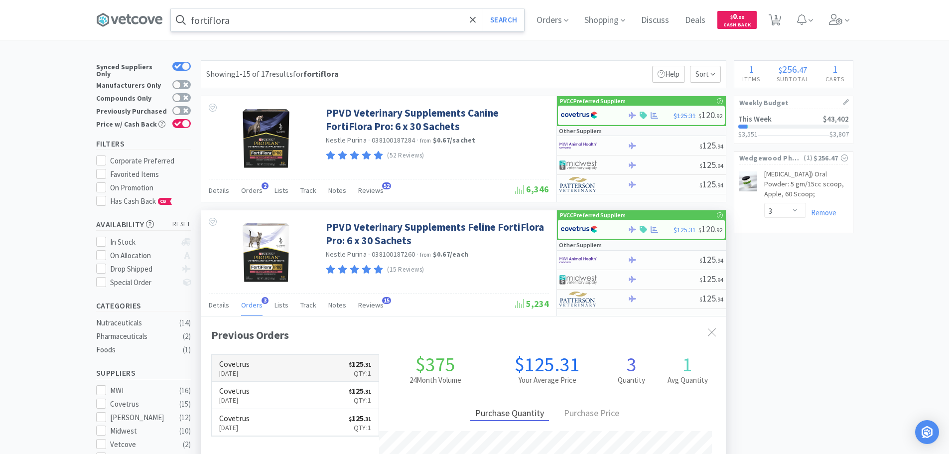
click at [283, 363] on link "Covetrus [DATE] $ 125 . 31 Qty: 1" at bounding box center [295, 368] width 167 height 27
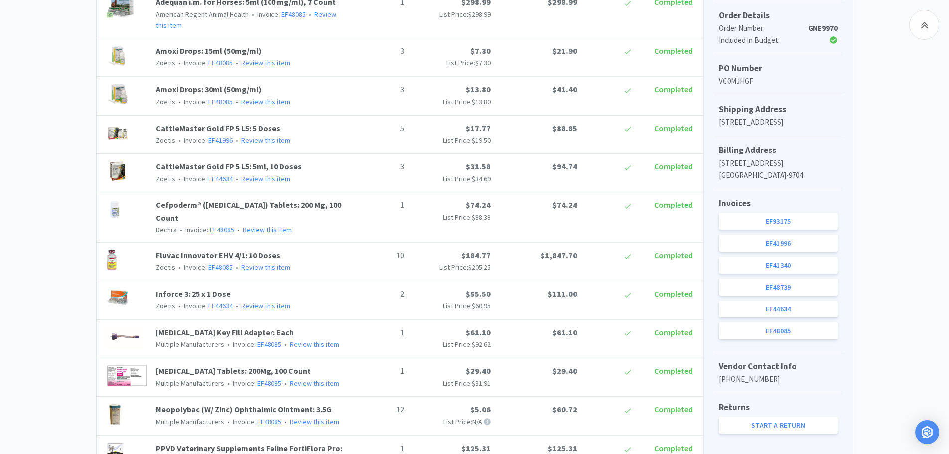
scroll to position [299, 0]
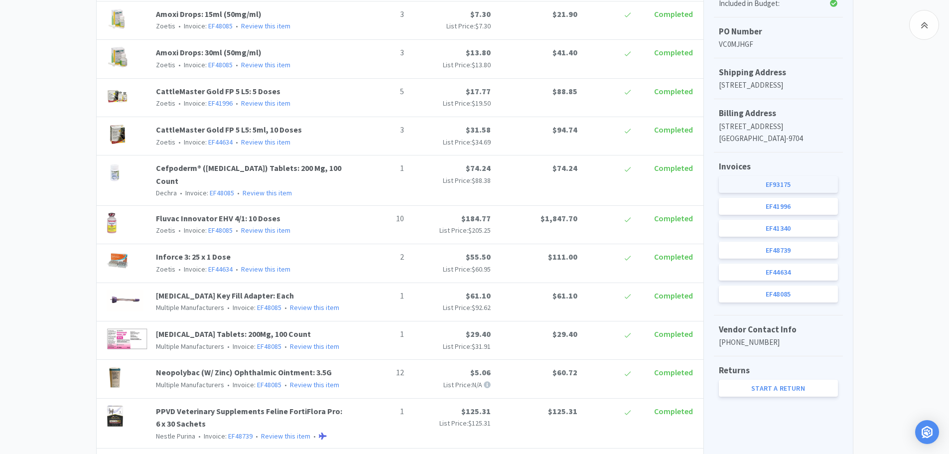
click at [735, 193] on link "EF93175" at bounding box center [778, 184] width 119 height 17
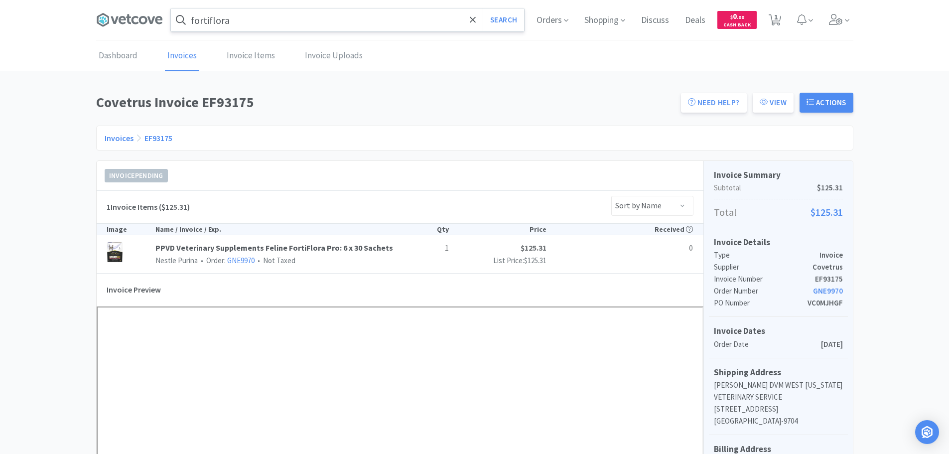
scroll to position [249, 0]
